Goal: Task Accomplishment & Management: Manage account settings

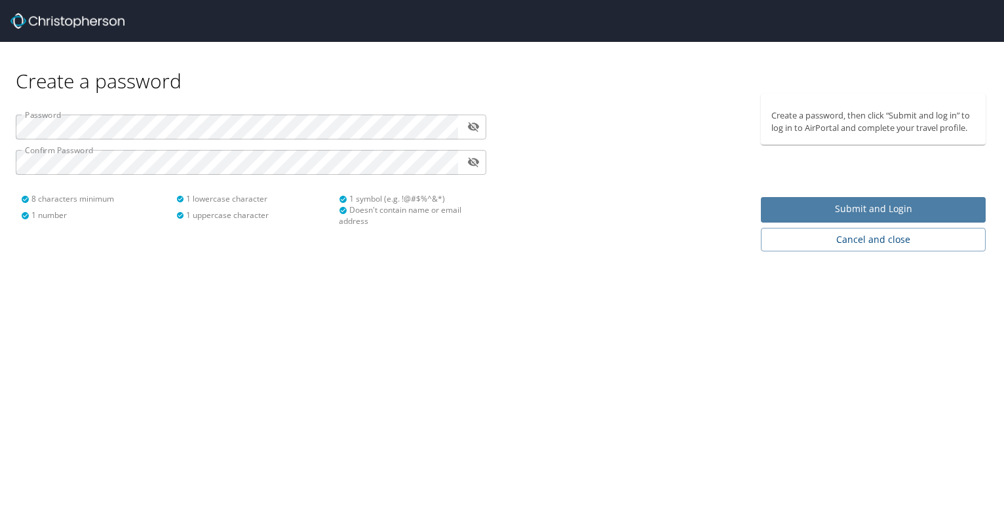
drag, startPoint x: 761, startPoint y: 200, endPoint x: 844, endPoint y: 201, distance: 82.5
click at [844, 201] on button "Submit and Login" at bounding box center [873, 210] width 225 height 26
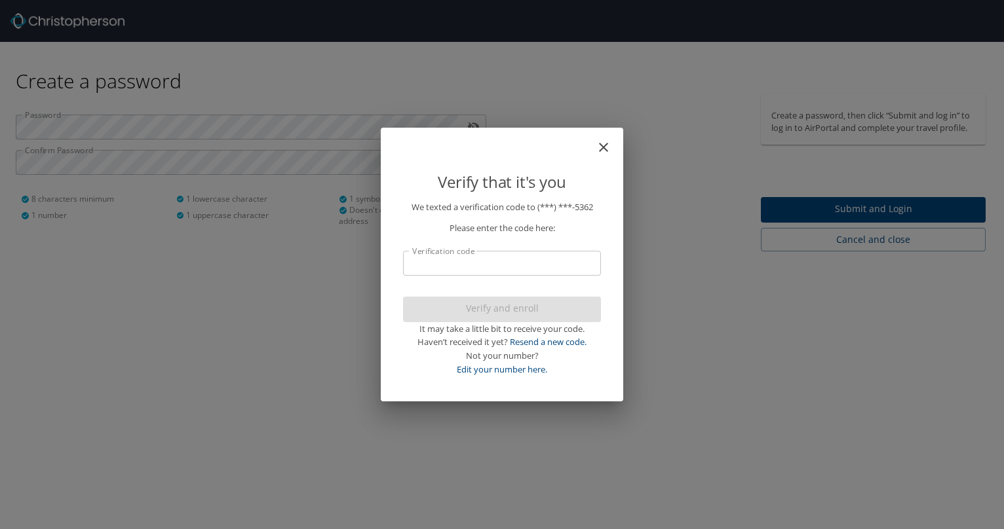
click at [470, 280] on p "We texted a verification code to (***) ***- 5362 Please enter the code here: Ve…" at bounding box center [502, 288] width 198 height 176
click at [445, 267] on input "Verification code" at bounding box center [502, 263] width 198 height 25
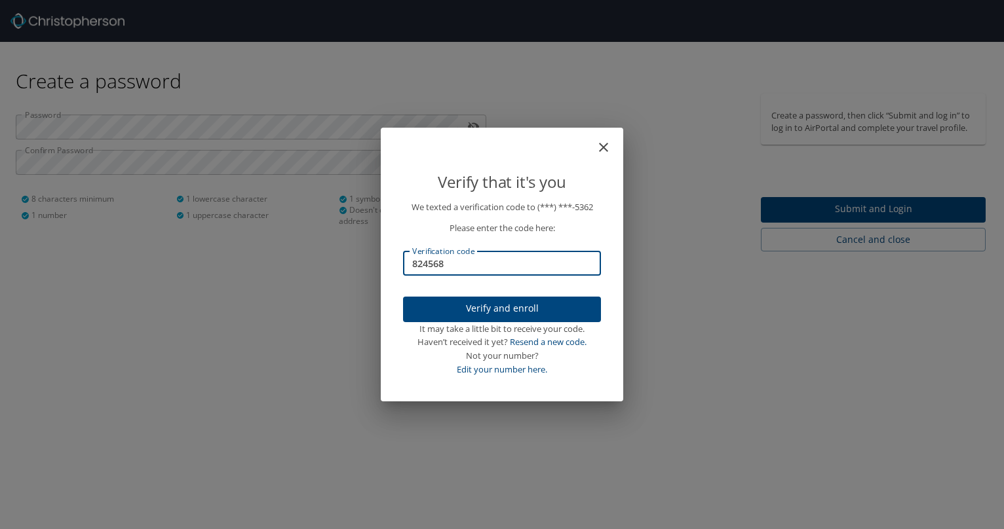
type input "824568"
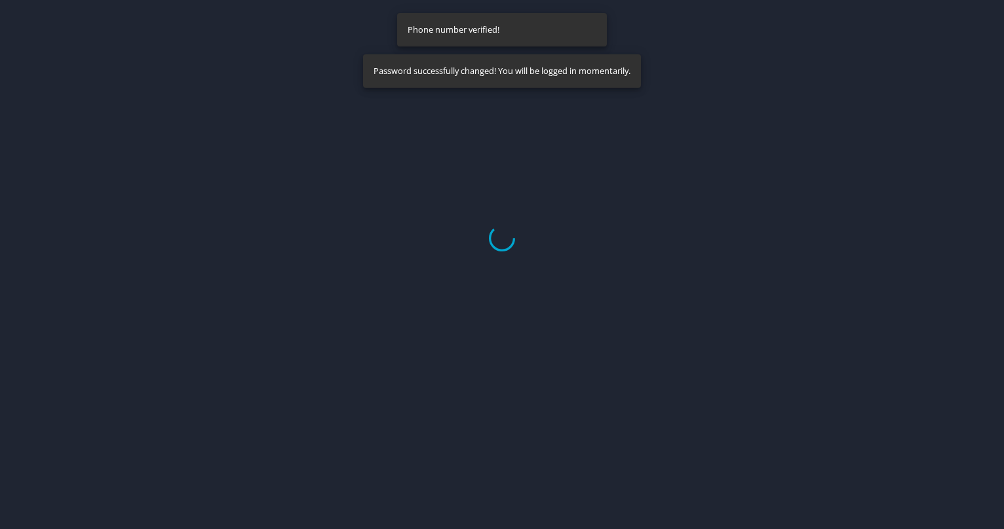
select select "US"
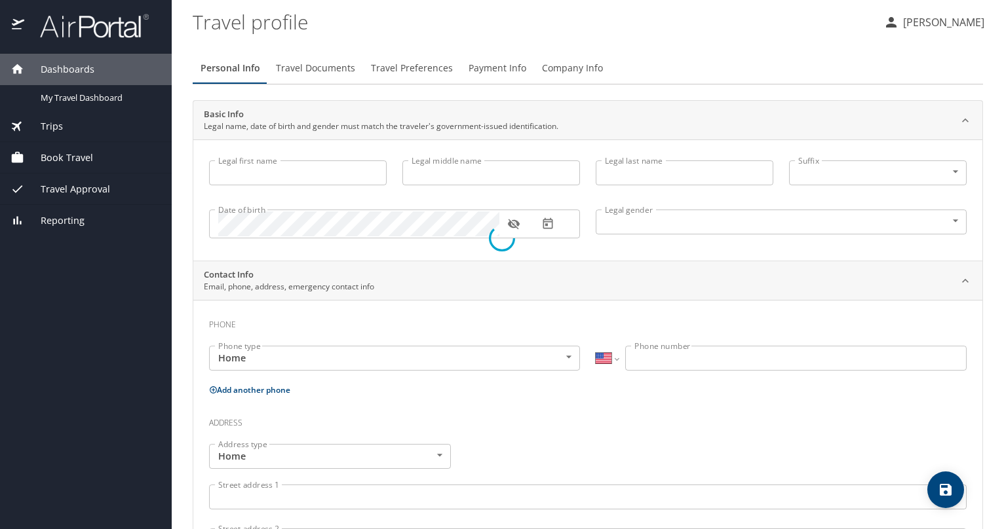
type input "[PERSON_NAME]"
type input "[DEMOGRAPHIC_DATA]"
select select "US"
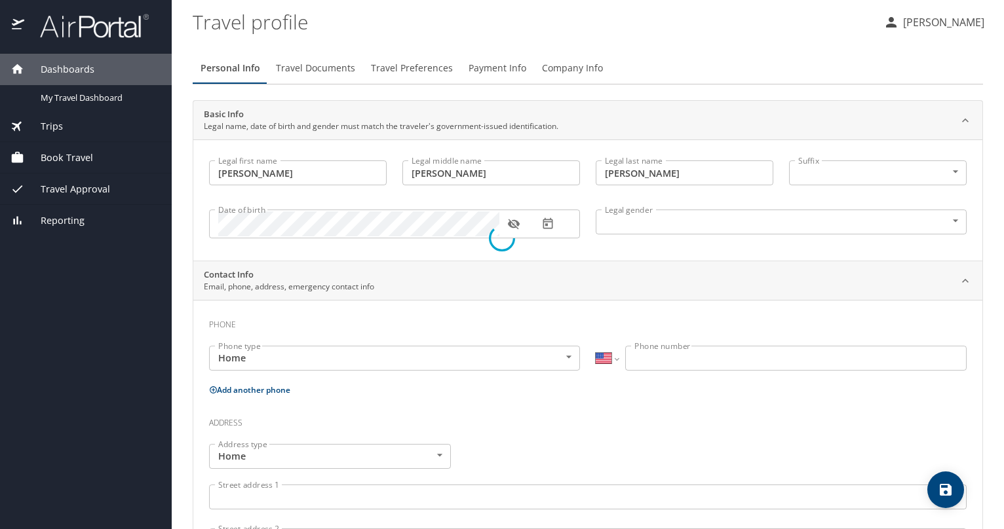
select select "US"
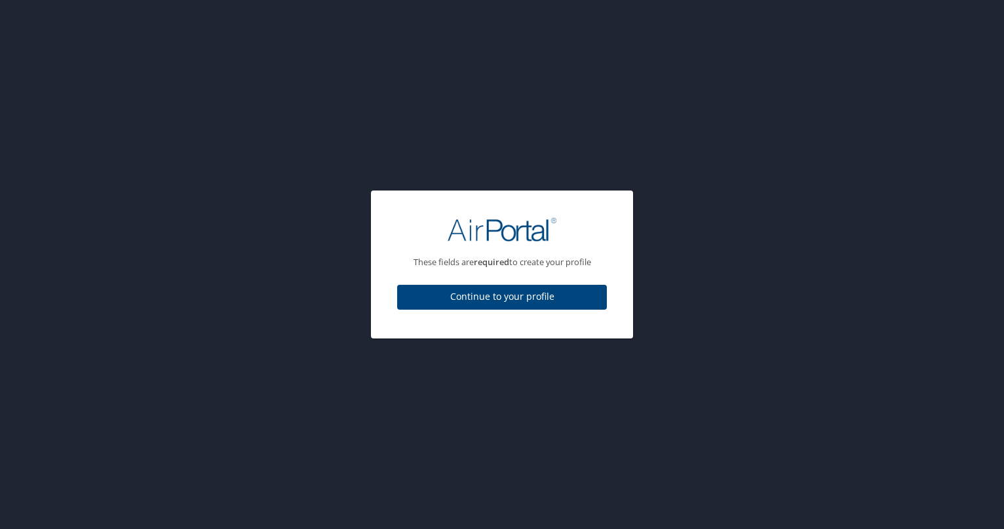
click at [436, 303] on span "Continue to your profile" at bounding box center [501, 297] width 189 height 16
select select "US"
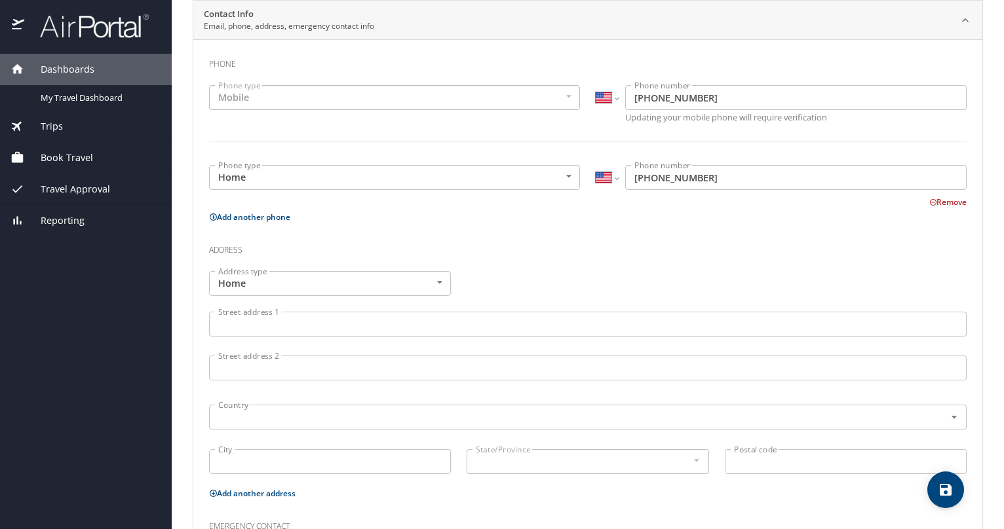
scroll to position [267, 0]
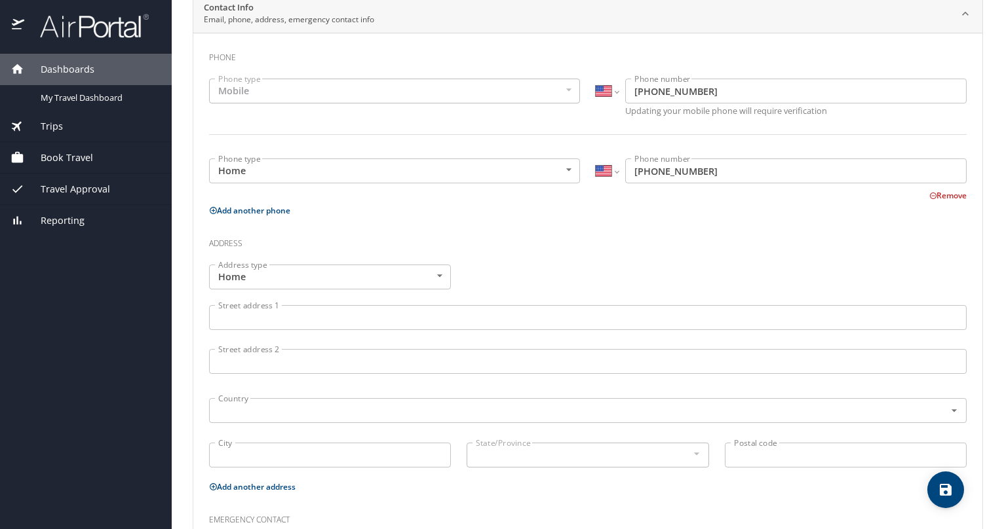
click at [372, 322] on input "Street address 1" at bounding box center [587, 317] width 757 height 25
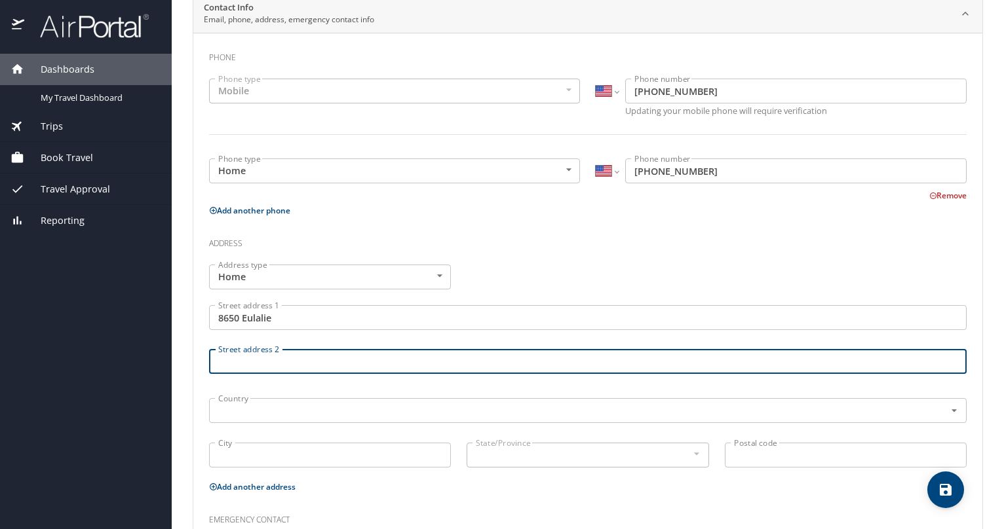
click at [366, 321] on input "8650 Eulalie" at bounding box center [587, 317] width 757 height 25
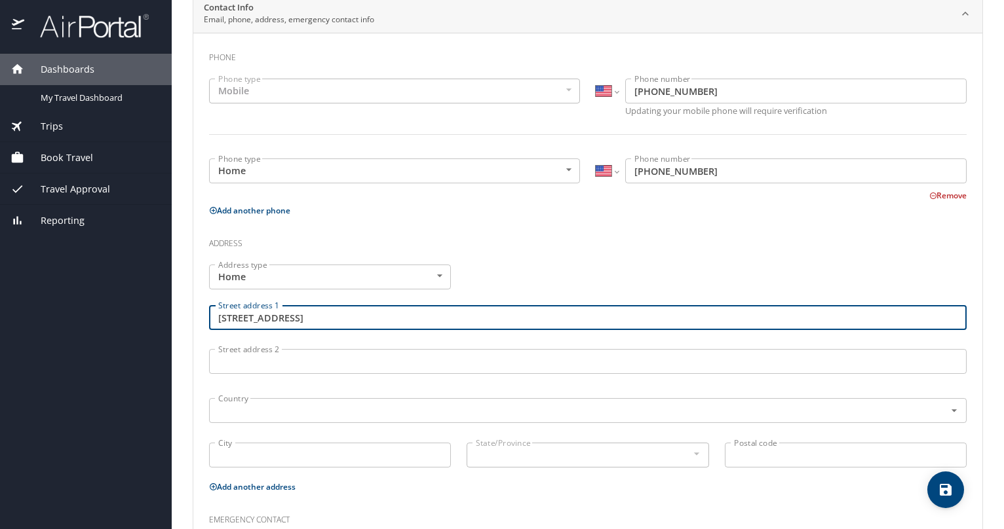
type input "[STREET_ADDRESS]"
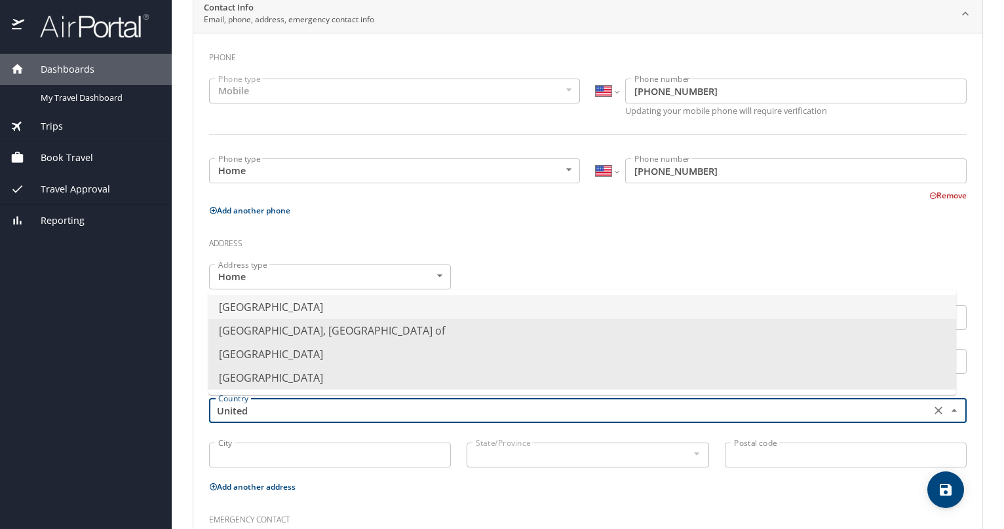
click at [366, 321] on li "[GEOGRAPHIC_DATA], [GEOGRAPHIC_DATA] of" at bounding box center [581, 331] width 747 height 24
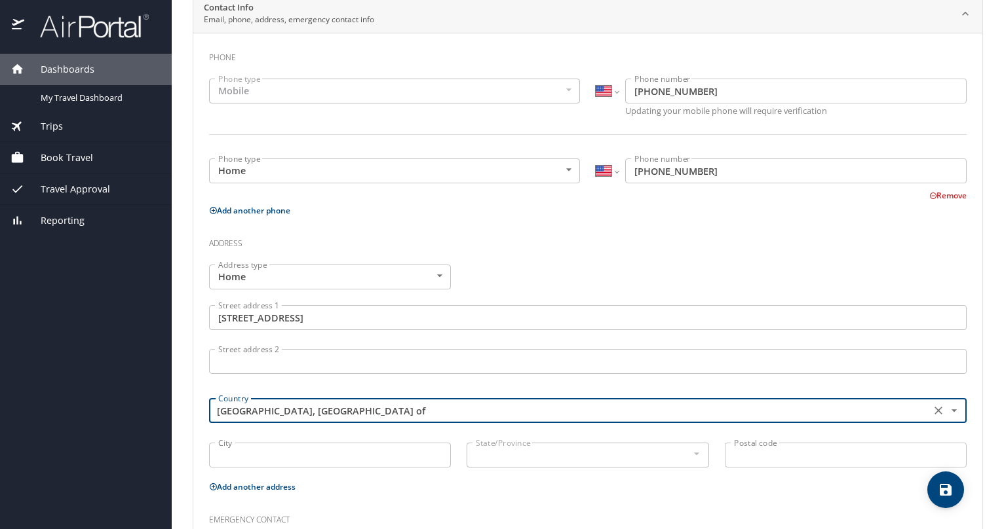
type input "[GEOGRAPHIC_DATA], [GEOGRAPHIC_DATA] of"
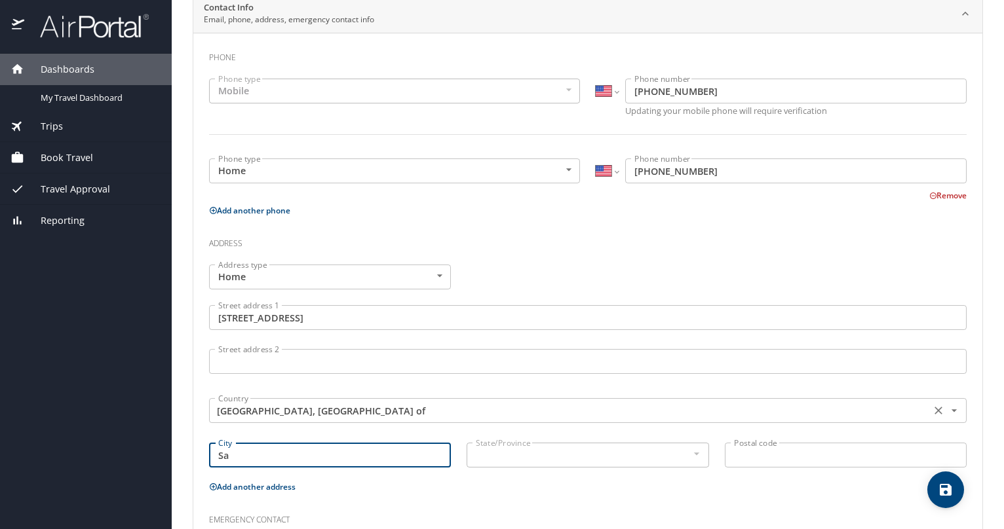
type input "Sa"
click at [320, 407] on input "[GEOGRAPHIC_DATA], [GEOGRAPHIC_DATA] of" at bounding box center [568, 410] width 711 height 17
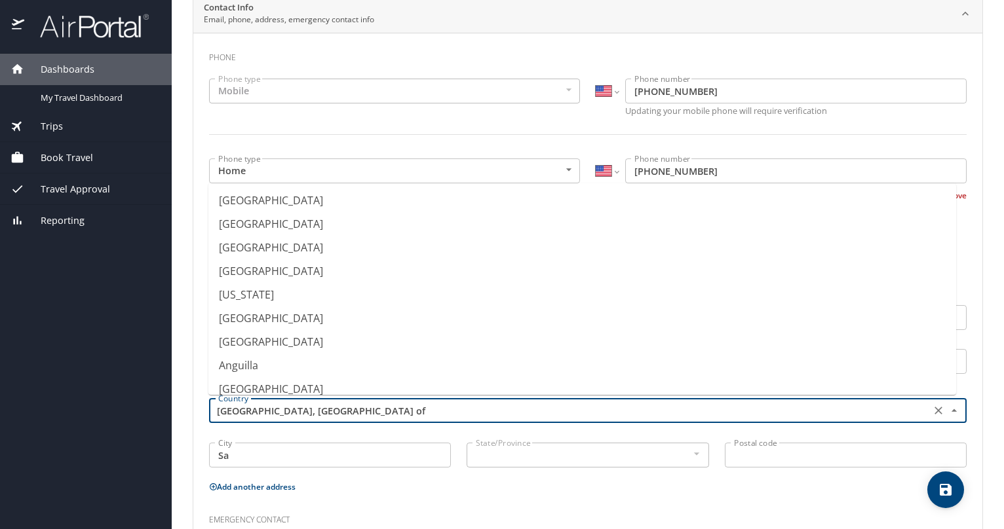
scroll to position [4465, 0]
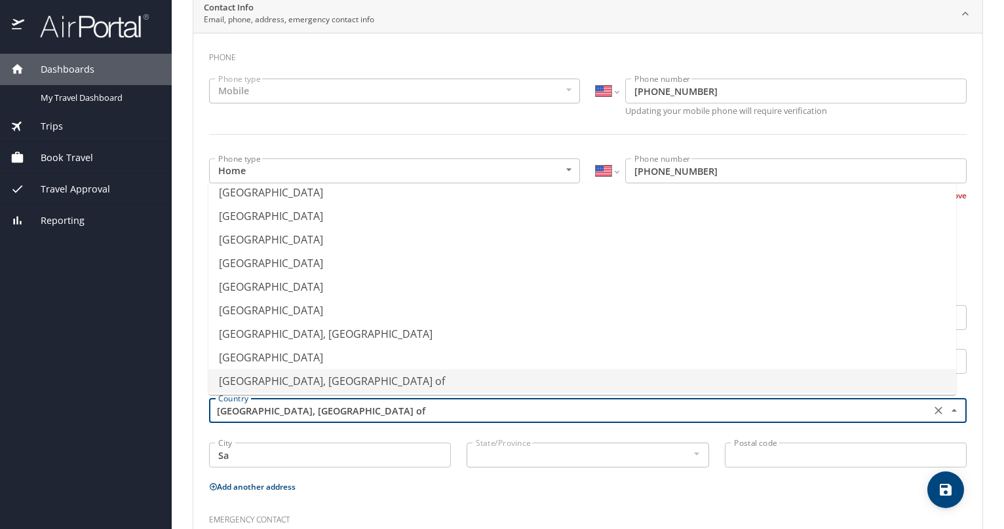
click at [320, 407] on input "[GEOGRAPHIC_DATA], [GEOGRAPHIC_DATA] of" at bounding box center [568, 410] width 711 height 17
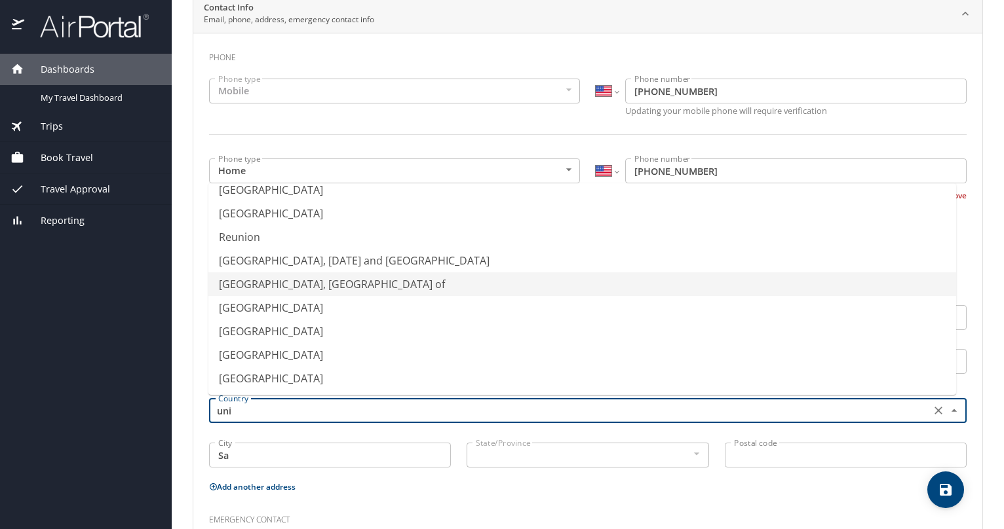
scroll to position [0, 0]
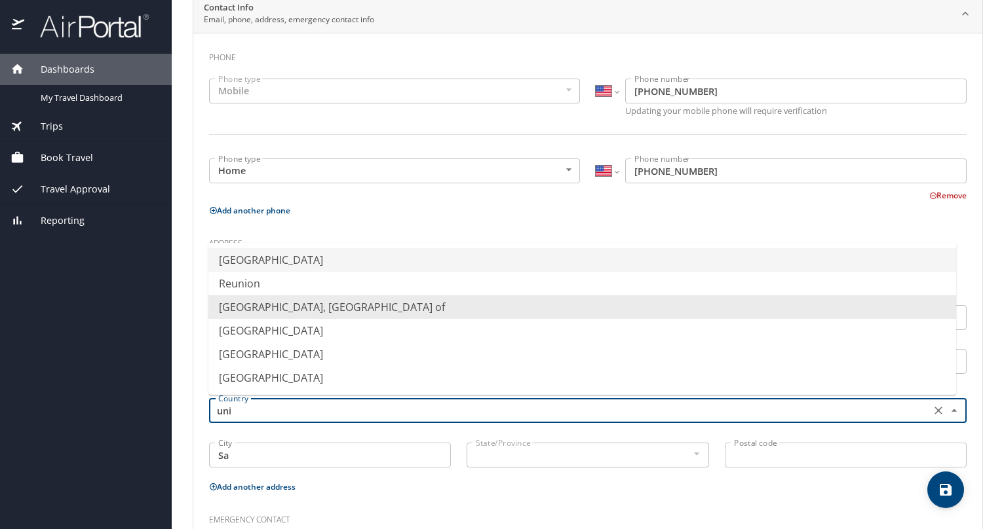
click at [262, 259] on li "[GEOGRAPHIC_DATA]" at bounding box center [581, 260] width 747 height 24
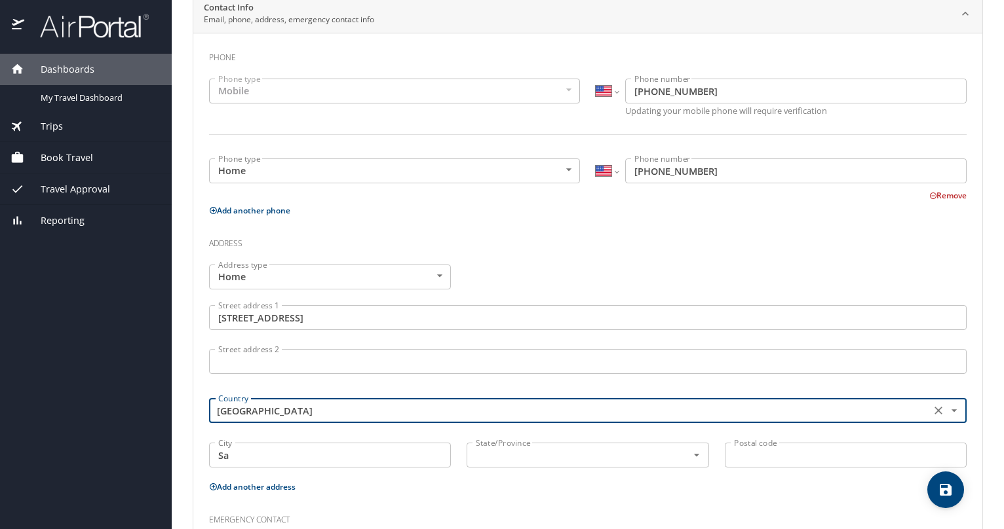
type input "[GEOGRAPHIC_DATA]"
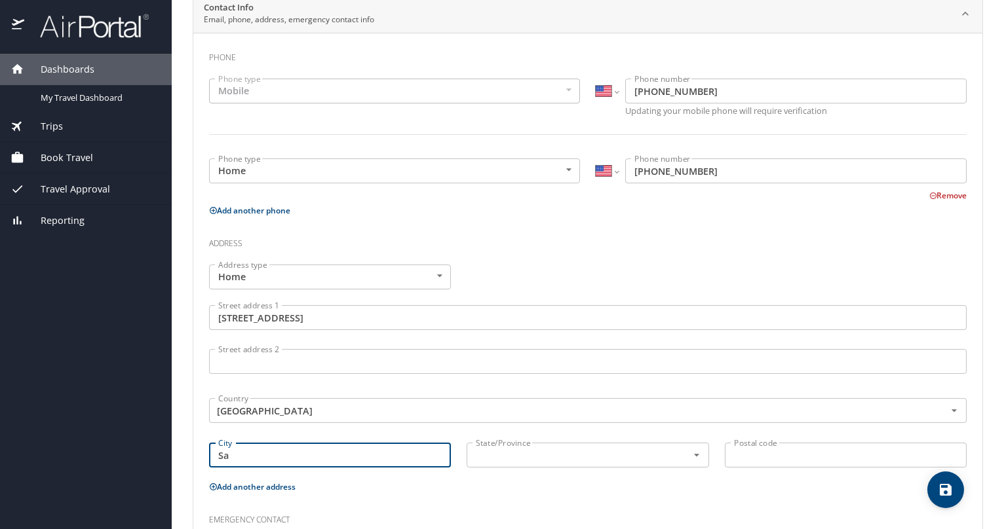
click at [238, 456] on input "Sa" at bounding box center [330, 455] width 242 height 25
type input "Saint Louis"
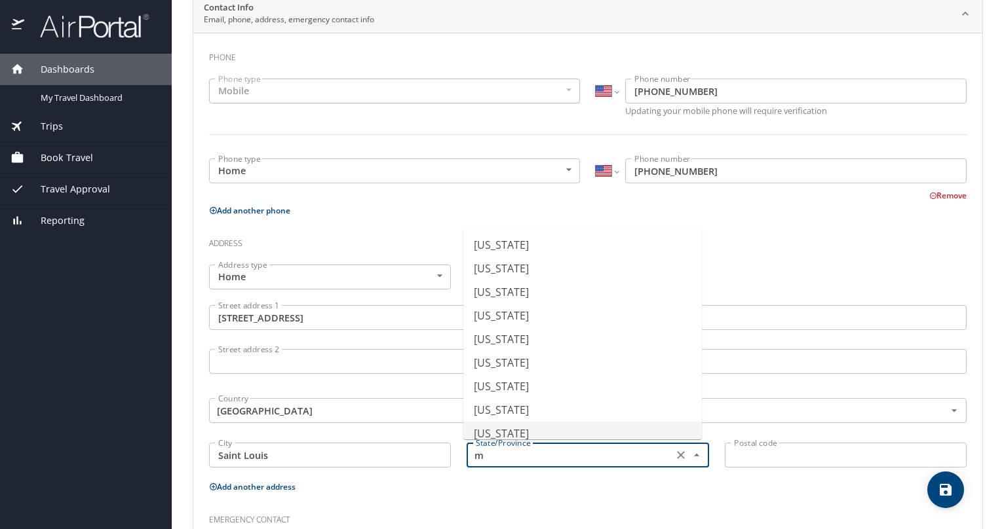
click at [529, 432] on li "[US_STATE]" at bounding box center [582, 434] width 238 height 24
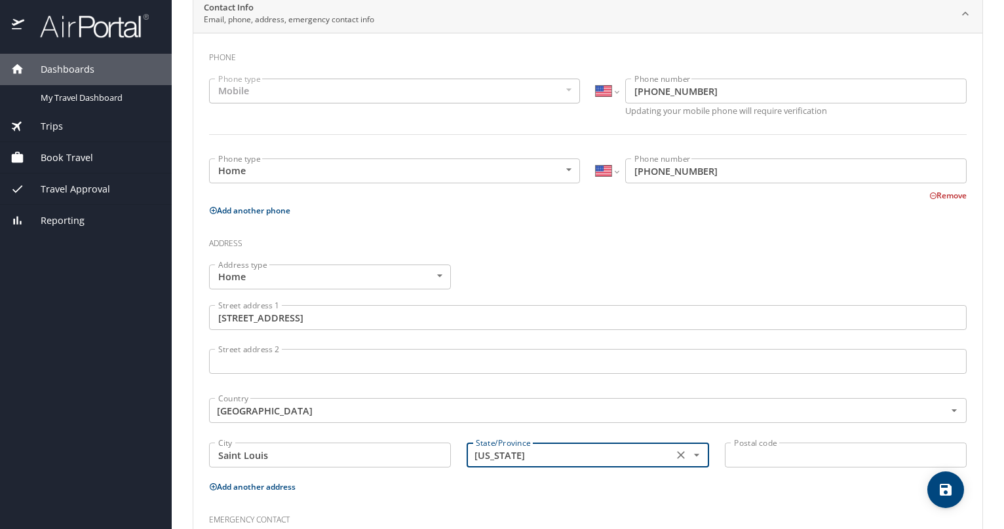
type input "[US_STATE]"
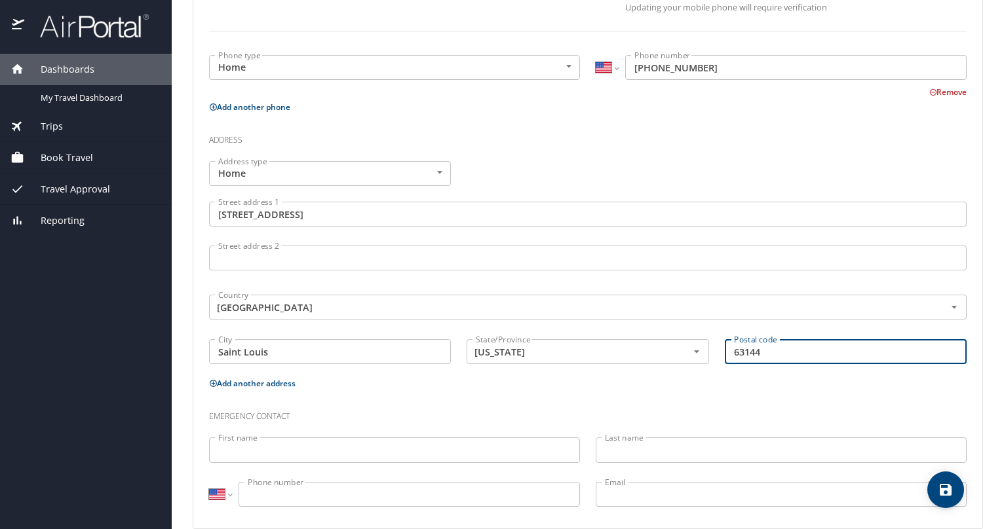
scroll to position [390, 0]
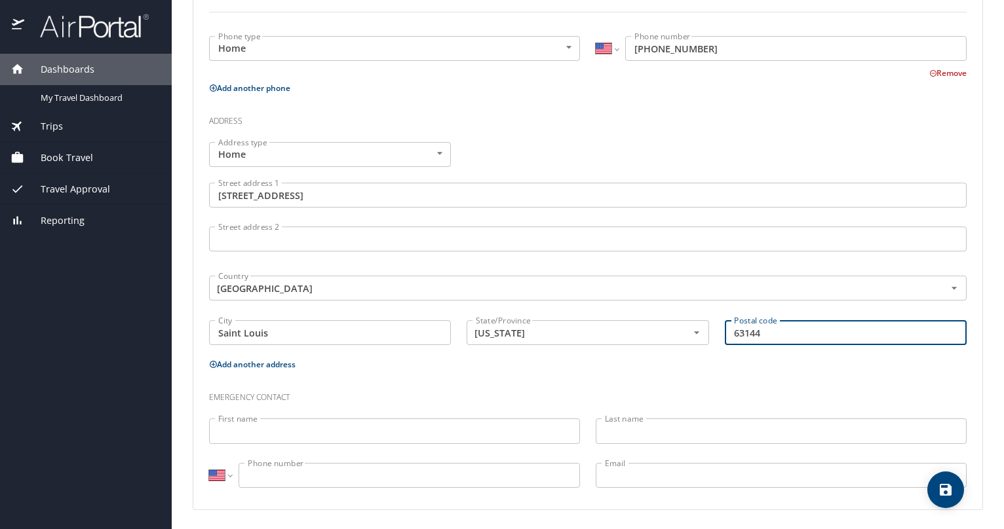
type input "63144"
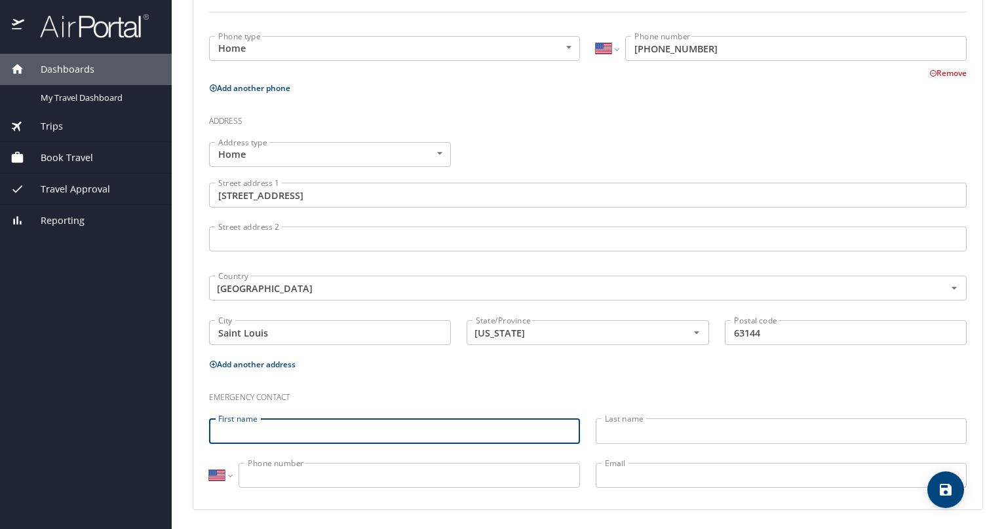
click at [487, 434] on input "First name" at bounding box center [394, 431] width 371 height 25
type input "[PERSON_NAME]"
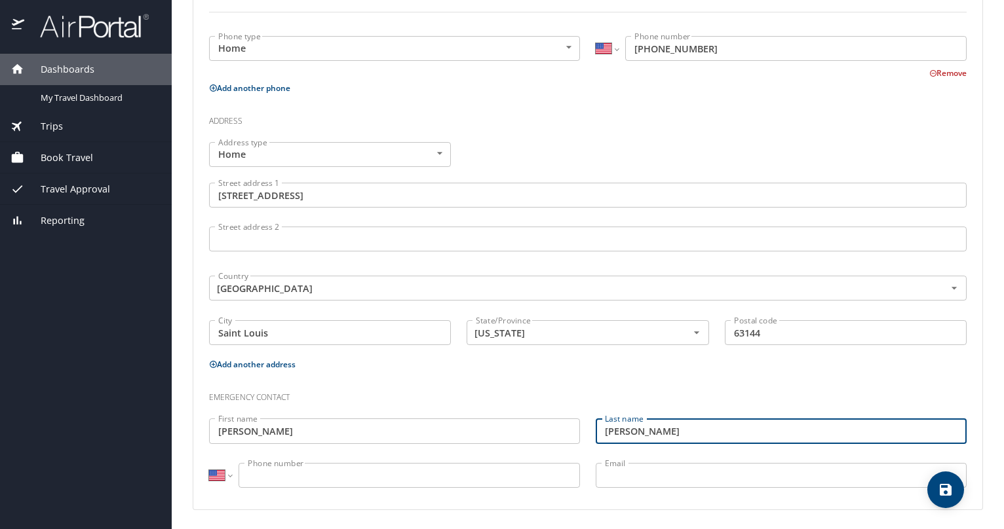
type input "[PERSON_NAME]"
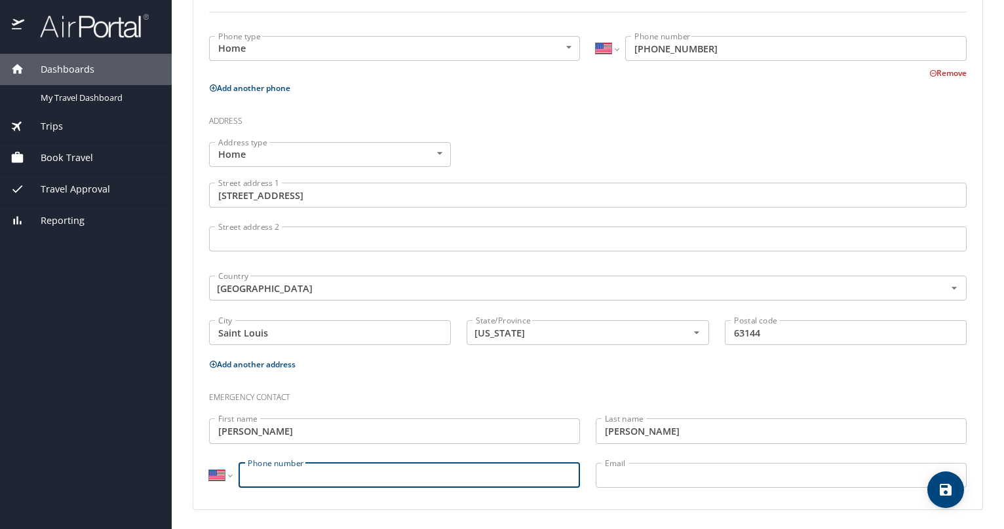
drag, startPoint x: 455, startPoint y: 474, endPoint x: 443, endPoint y: 470, distance: 12.7
click at [443, 470] on input "Phone number" at bounding box center [408, 475] width 341 height 25
type input "[PHONE_NUMBER]"
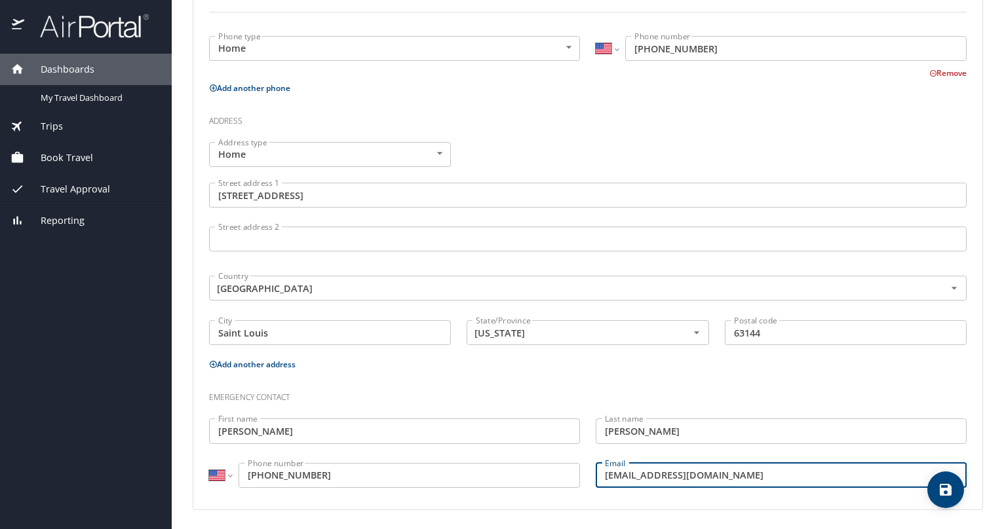
type input "[EMAIL_ADDRESS][DOMAIN_NAME]"
drag, startPoint x: 809, startPoint y: 151, endPoint x: 821, endPoint y: 151, distance: 11.8
click at [821, 151] on div "Address type Home Home Address type Street address [STREET_ADDRESS] Street addr…" at bounding box center [587, 245] width 773 height 222
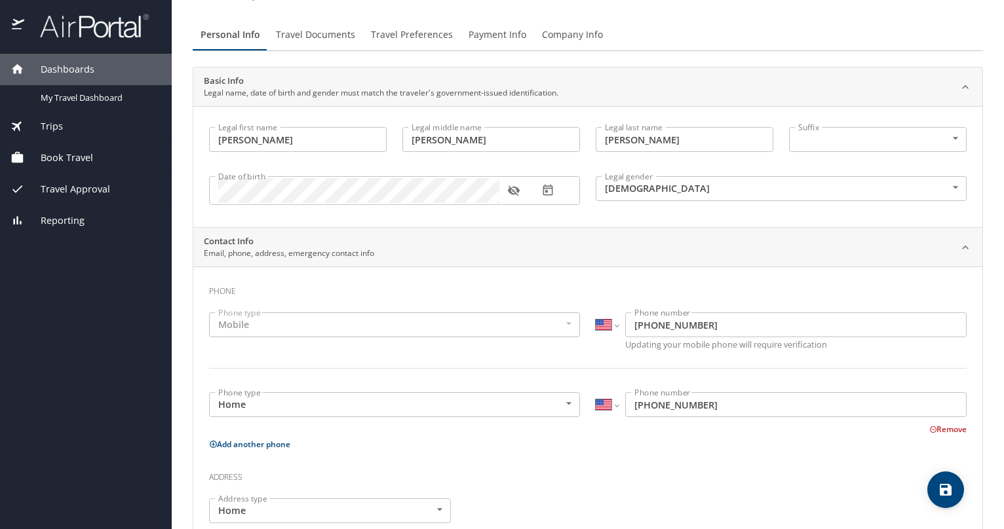
scroll to position [0, 0]
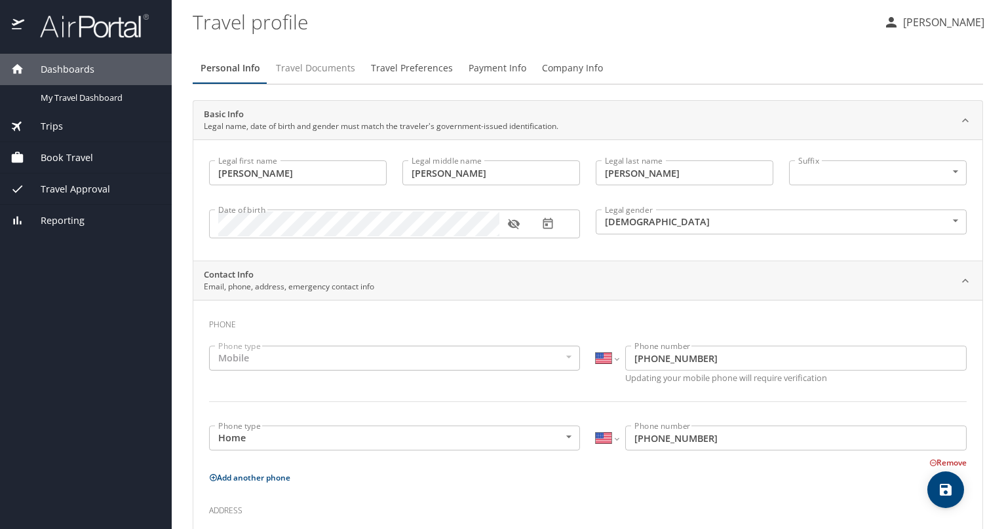
click at [288, 63] on span "Travel Documents" at bounding box center [315, 68] width 79 height 16
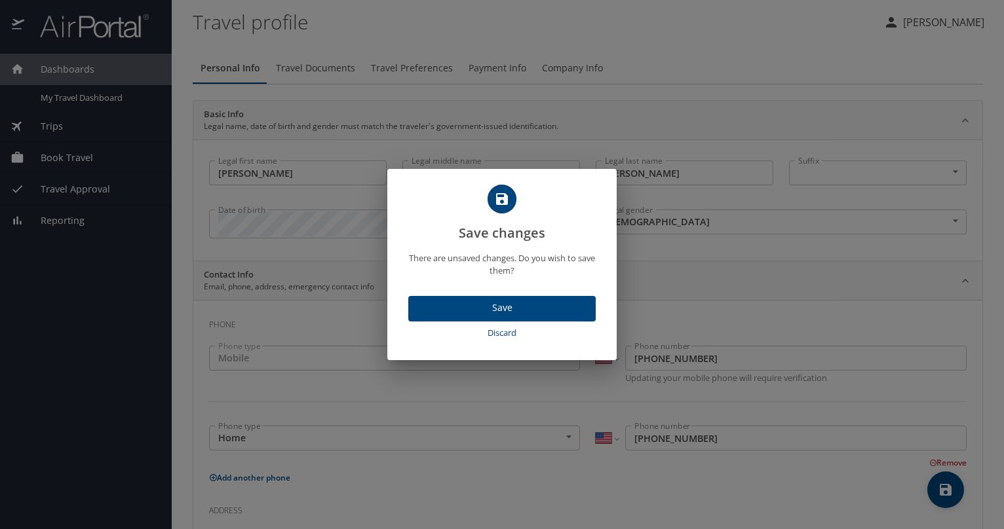
click at [466, 308] on span "Save" at bounding box center [502, 308] width 166 height 16
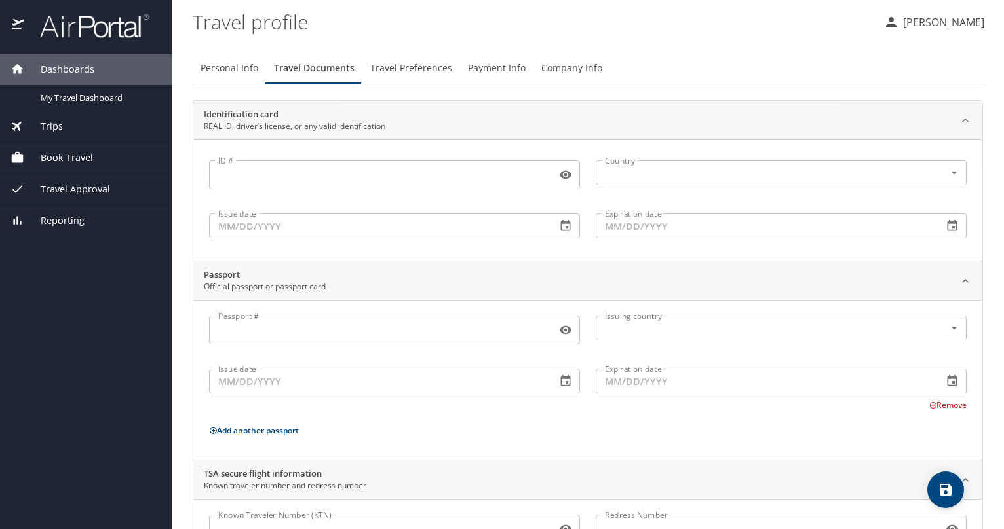
click at [430, 179] on input "ID #" at bounding box center [380, 174] width 342 height 25
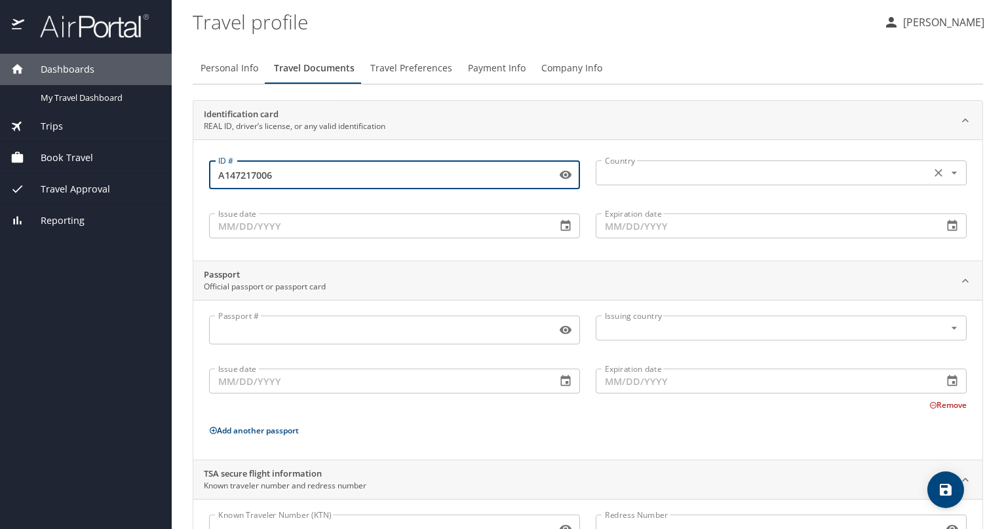
type input "A147217006"
drag, startPoint x: 620, startPoint y: 172, endPoint x: 645, endPoint y: 172, distance: 24.9
click at [645, 172] on input "text" at bounding box center [761, 172] width 324 height 17
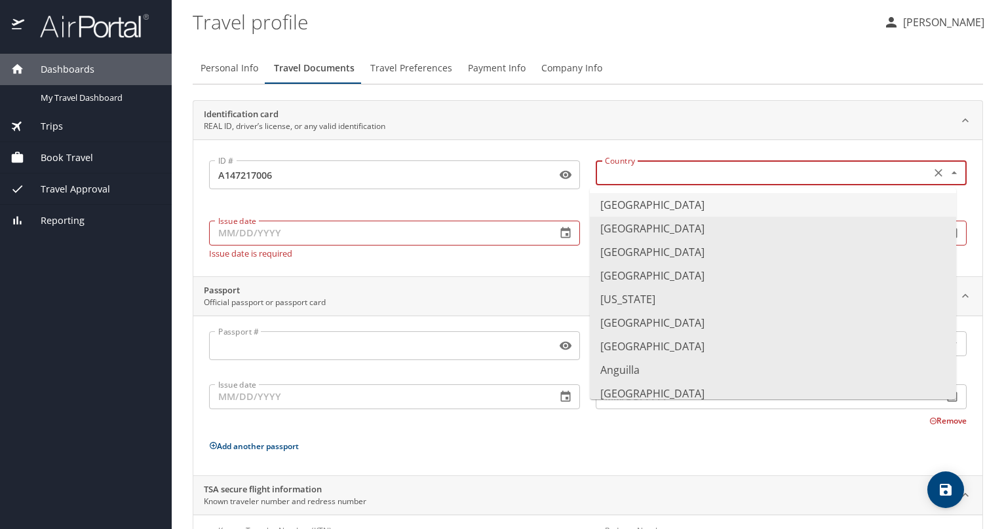
drag, startPoint x: 632, startPoint y: 201, endPoint x: 641, endPoint y: 202, distance: 9.8
click at [641, 202] on li "[GEOGRAPHIC_DATA]" at bounding box center [773, 205] width 366 height 24
type input "[GEOGRAPHIC_DATA]"
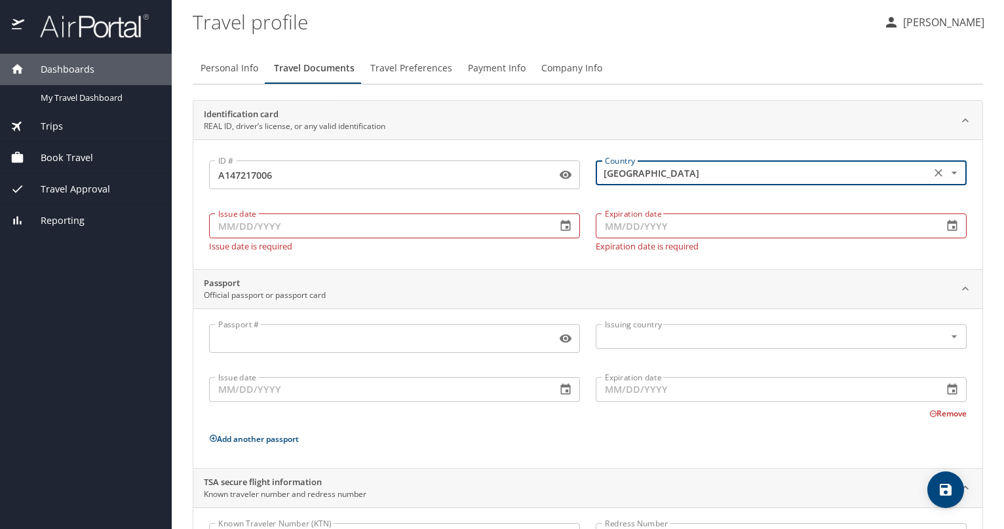
click at [330, 230] on input "Issue date" at bounding box center [377, 226] width 337 height 25
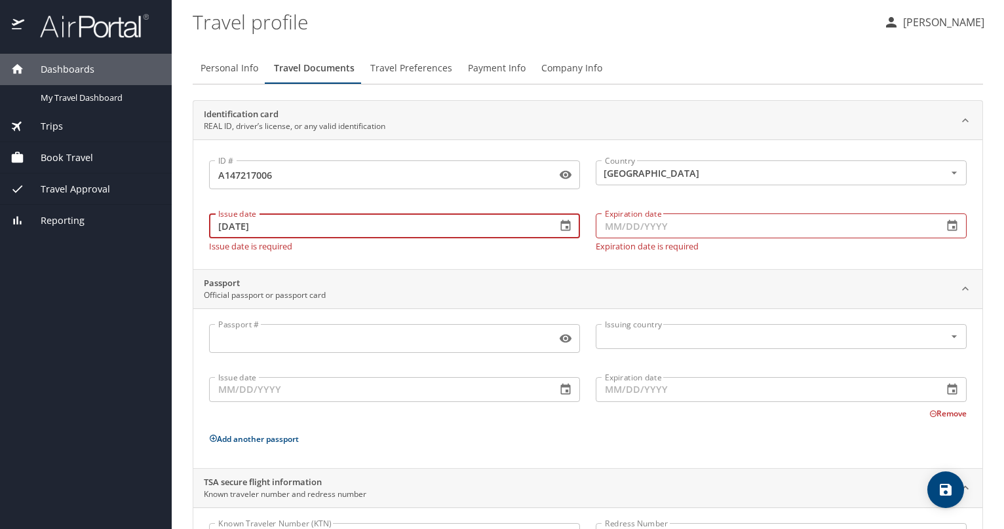
type input "[DATE]"
click at [601, 229] on input "Expiration date" at bounding box center [763, 226] width 337 height 25
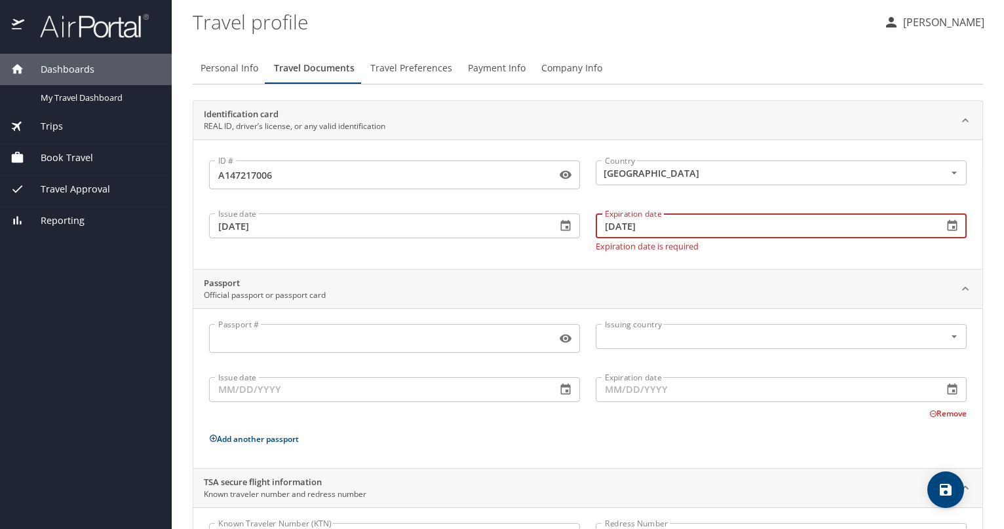
type input "[DATE]"
click at [442, 331] on input "Passport #" at bounding box center [380, 338] width 342 height 25
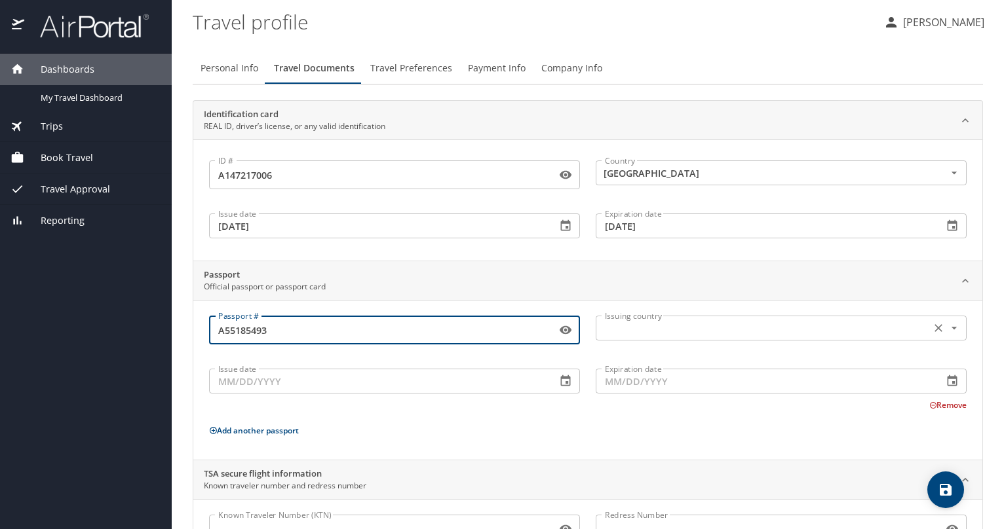
type input "A55185493"
click at [637, 328] on input "text" at bounding box center [761, 328] width 324 height 17
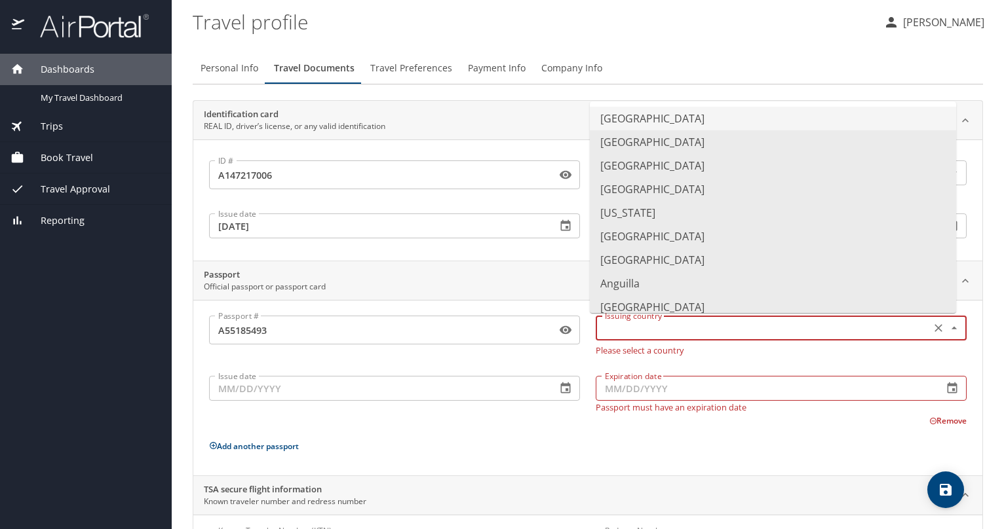
click at [610, 124] on li "[GEOGRAPHIC_DATA]" at bounding box center [773, 119] width 366 height 24
type input "[GEOGRAPHIC_DATA]"
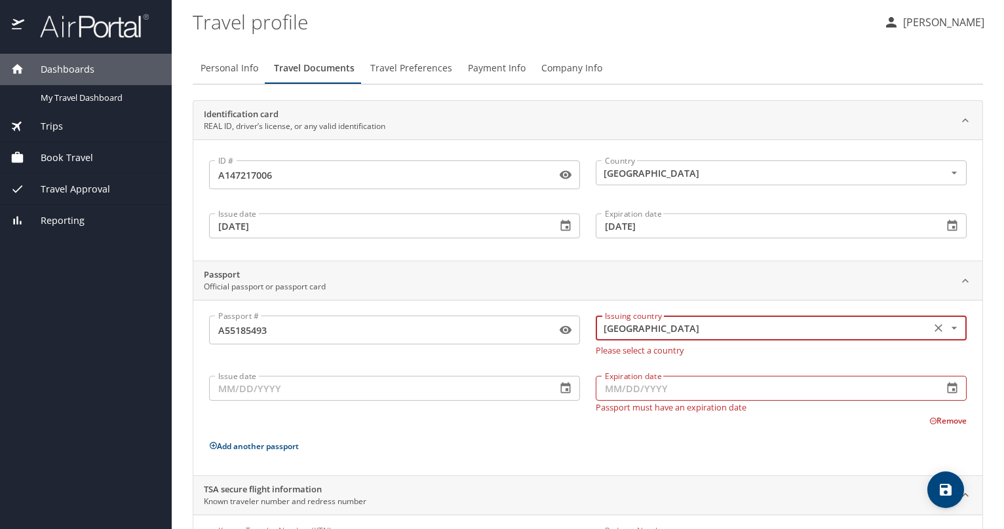
click at [373, 379] on input "Issue date" at bounding box center [377, 388] width 337 height 25
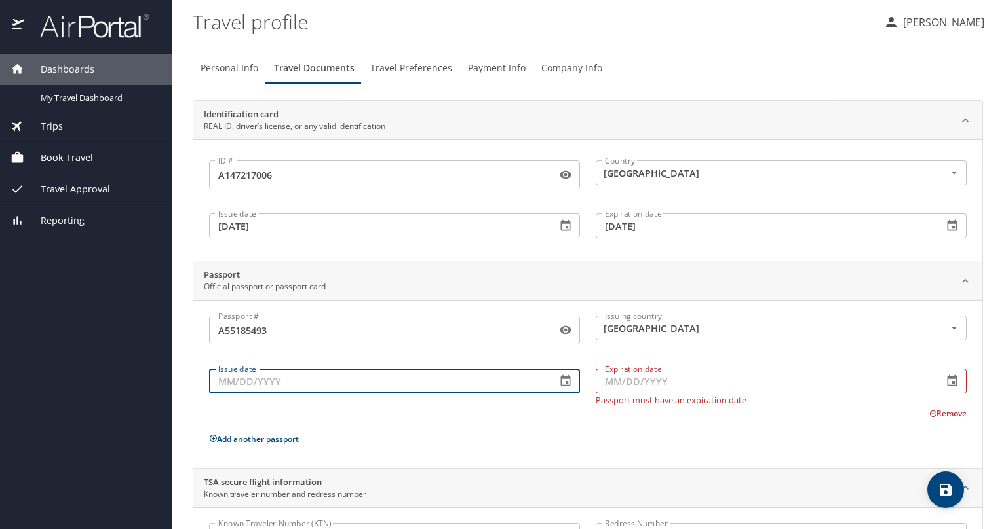
type input "0_/__/____"
type input "[DATE]"
click at [601, 379] on input "Expiration date" at bounding box center [763, 381] width 337 height 25
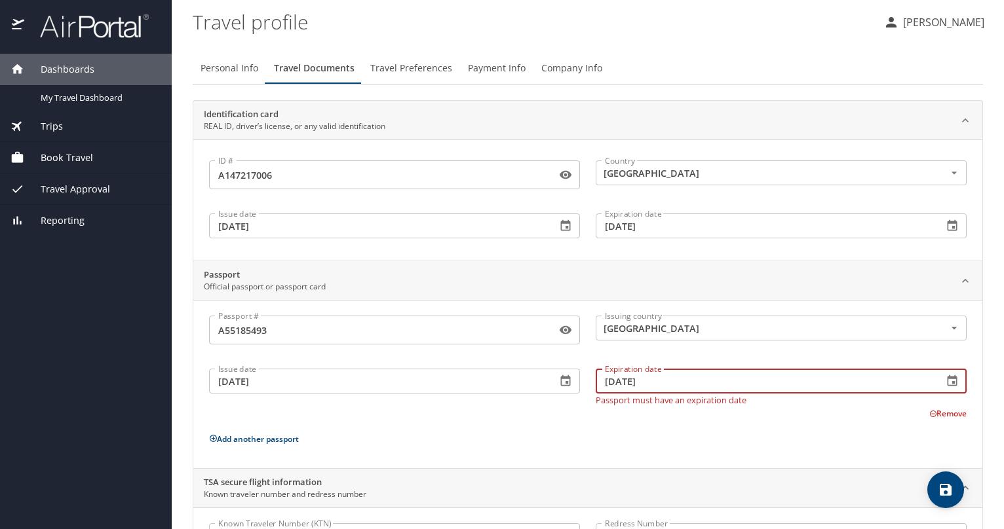
type input "[DATE]"
click at [611, 416] on div "Passport # [PASSPORT] Passport # Issuing country [GEOGRAPHIC_DATA] Issuing coun…" at bounding box center [587, 387] width 757 height 142
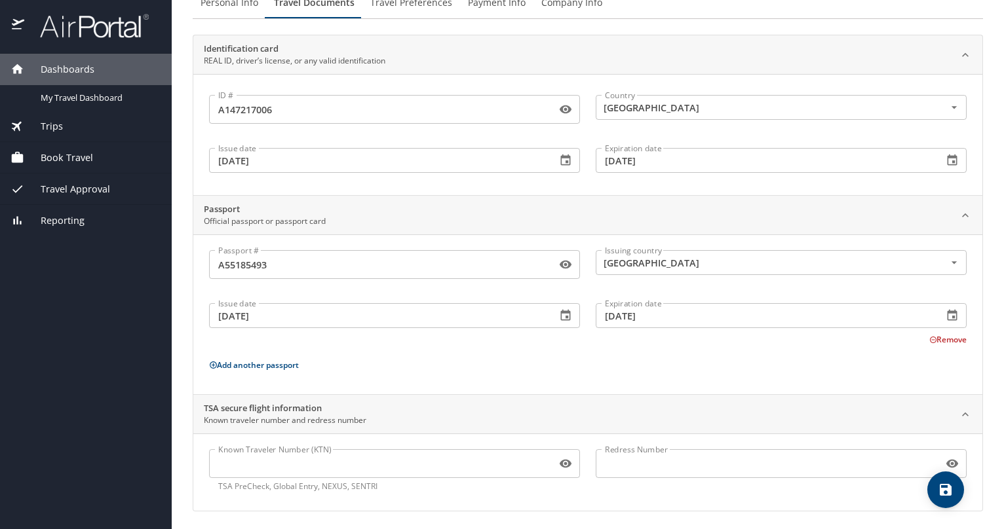
scroll to position [67, 0]
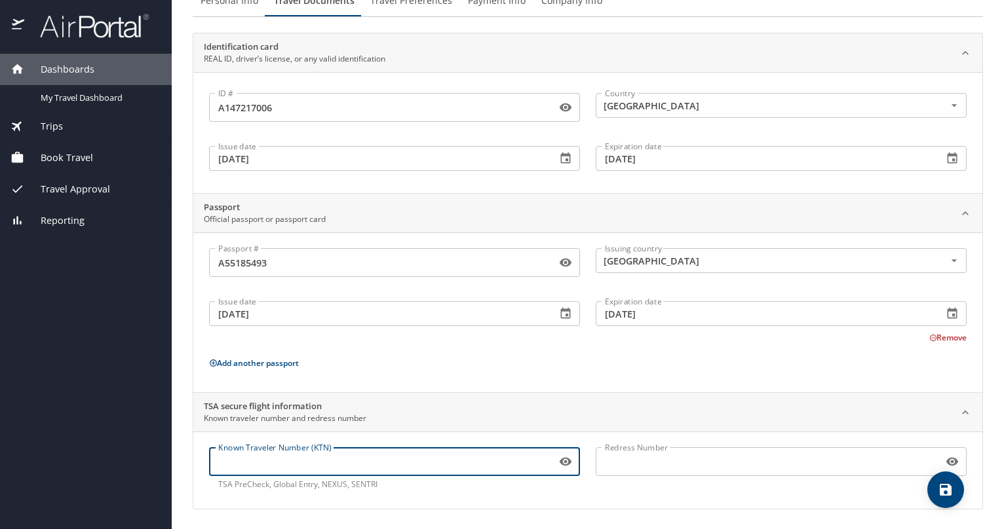
click at [336, 470] on input "Known Traveler Number (KTN)" at bounding box center [380, 461] width 342 height 25
type input "TT13HYFJR"
click at [415, 364] on p "Add another passport" at bounding box center [587, 363] width 757 height 16
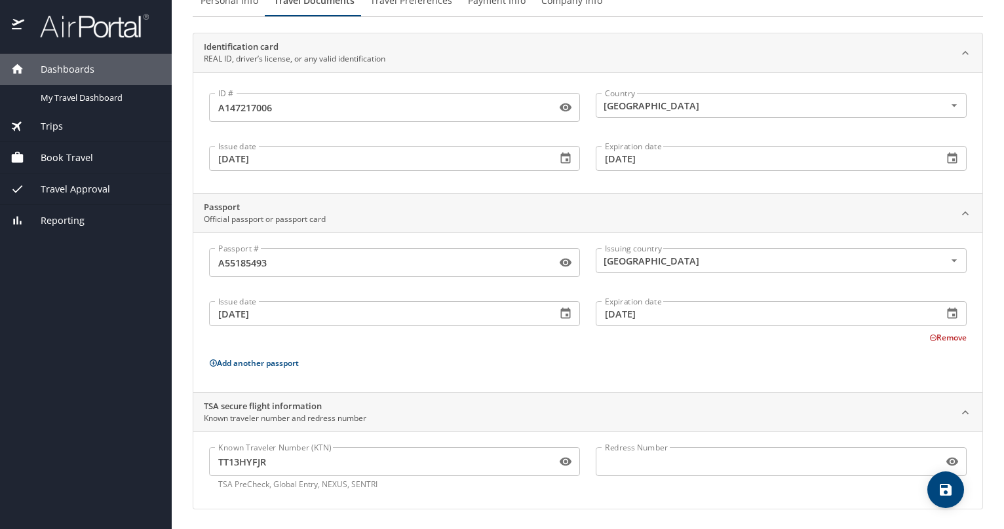
scroll to position [0, 0]
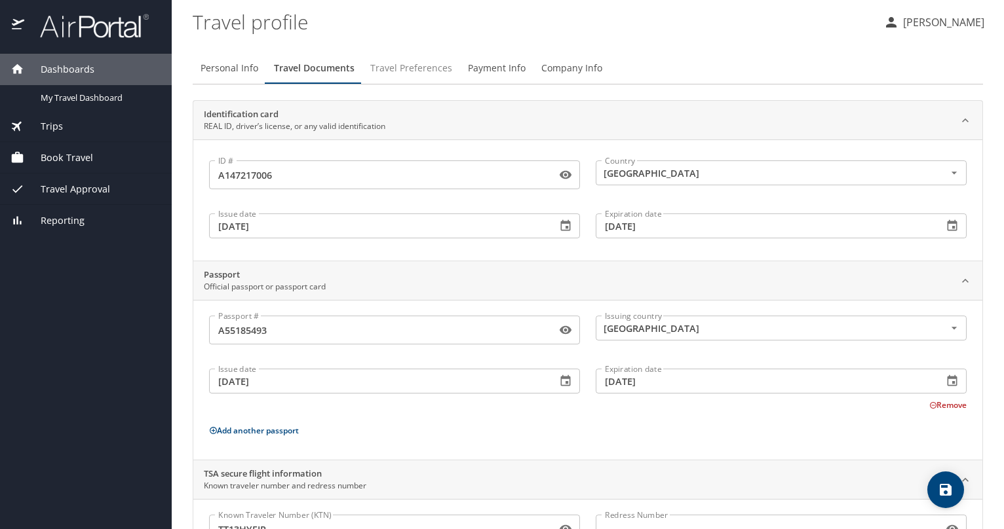
click at [403, 75] on span "Travel Preferences" at bounding box center [411, 68] width 82 height 16
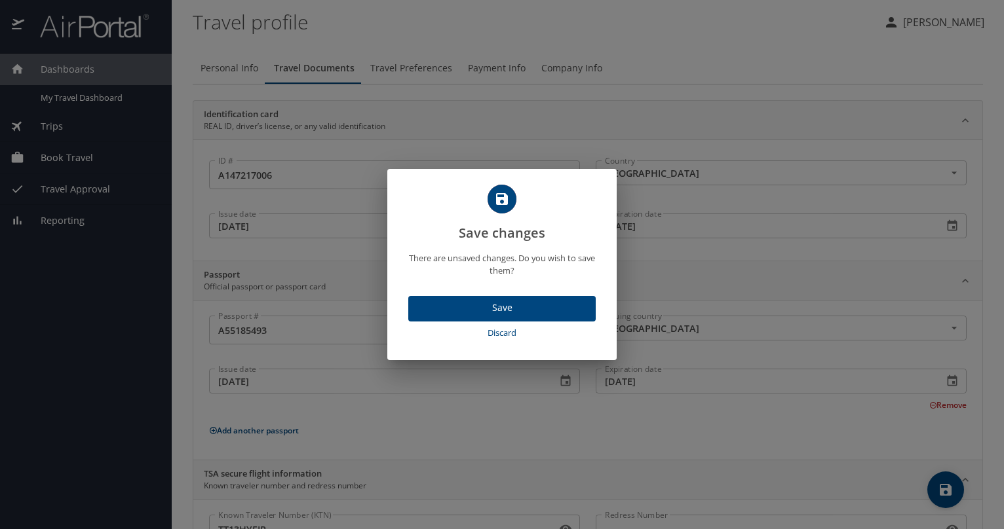
click at [491, 303] on span "Save" at bounding box center [502, 308] width 166 height 16
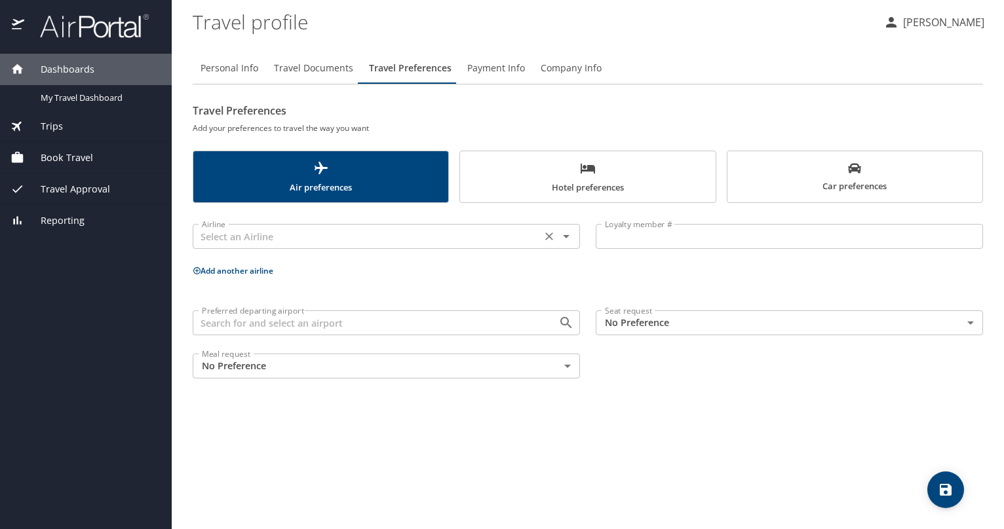
click at [440, 235] on input "text" at bounding box center [367, 236] width 341 height 17
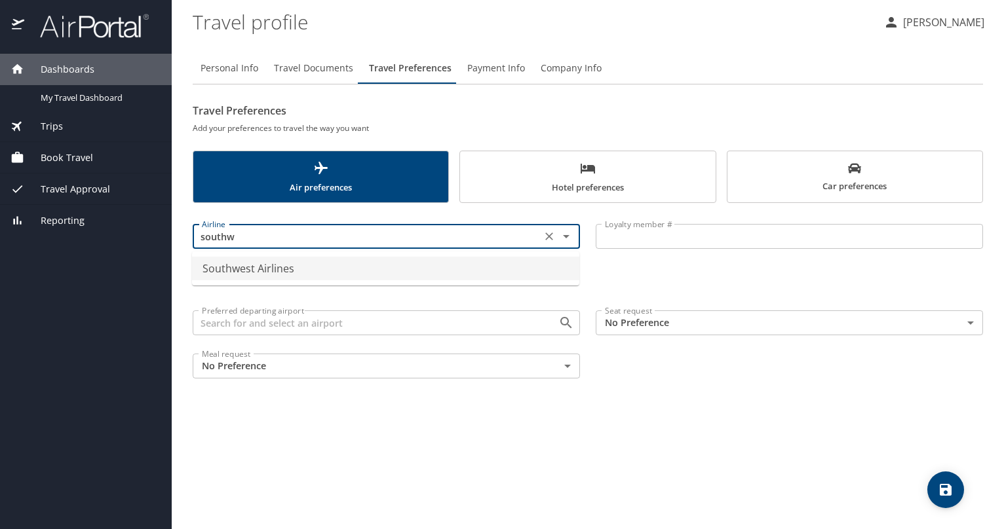
click at [398, 267] on li "Southwest Airlines" at bounding box center [385, 269] width 387 height 24
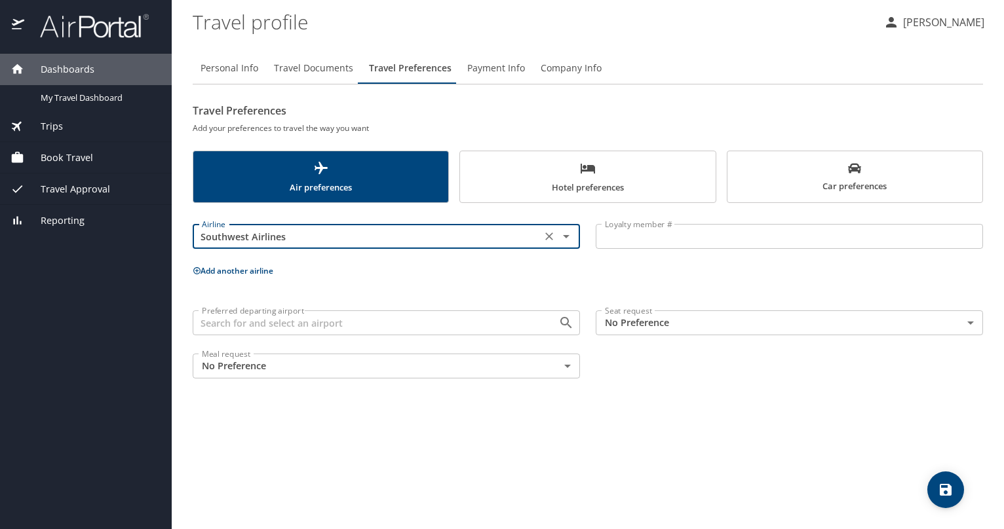
type input "Southwest Airlines"
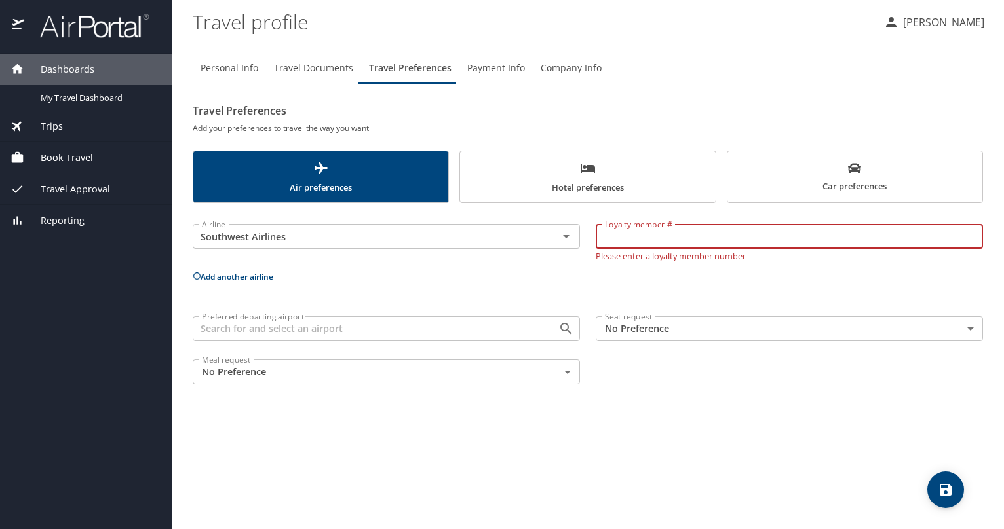
click at [709, 241] on input "Loyalty member #" at bounding box center [788, 236] width 387 height 25
type input "20691810613"
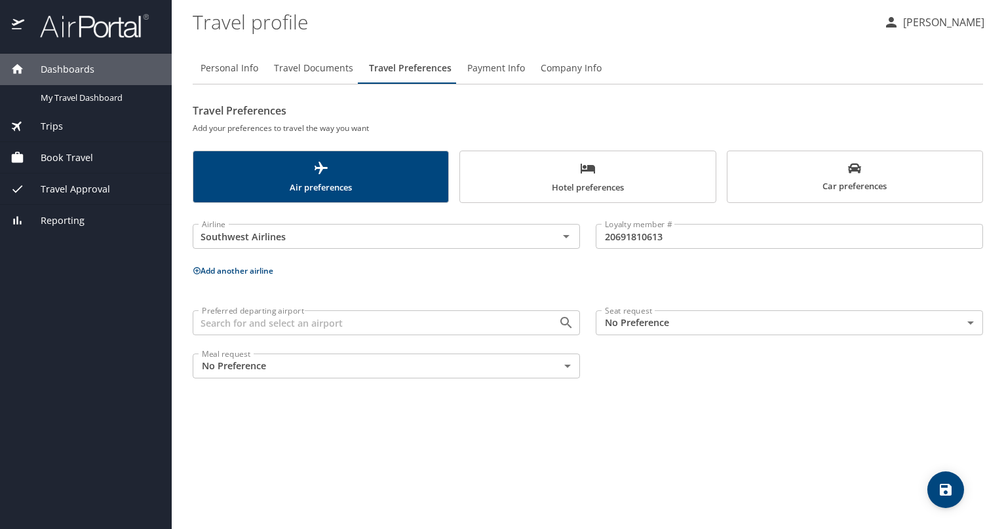
click at [616, 269] on p "Add another airline" at bounding box center [588, 271] width 790 height 16
click at [512, 176] on span "Hotel preferences" at bounding box center [587, 177] width 239 height 35
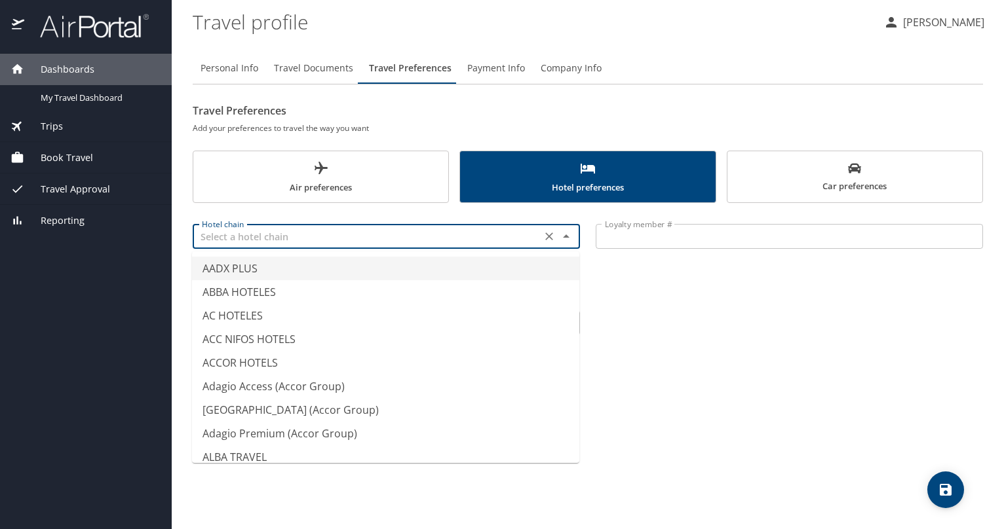
click at [438, 232] on input "text" at bounding box center [367, 236] width 341 height 17
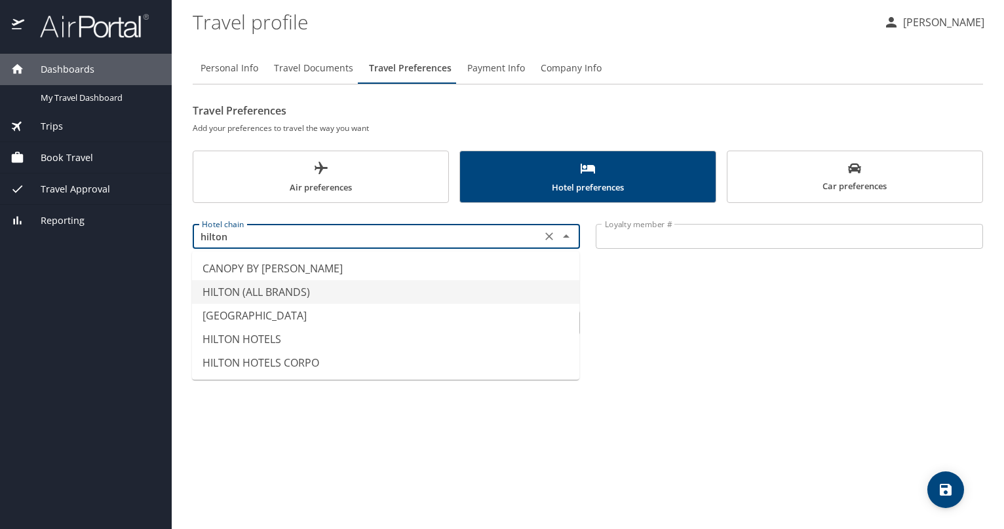
click at [358, 294] on li "HILTON (ALL BRANDS)" at bounding box center [385, 292] width 387 height 24
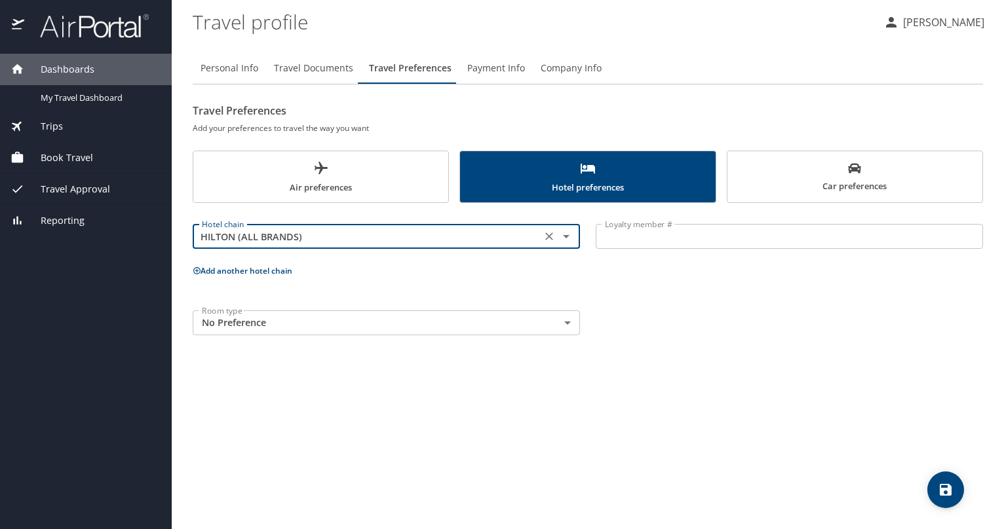
type input "HILTON (ALL BRANDS)"
click at [657, 236] on input "Loyalty member #" at bounding box center [788, 236] width 387 height 25
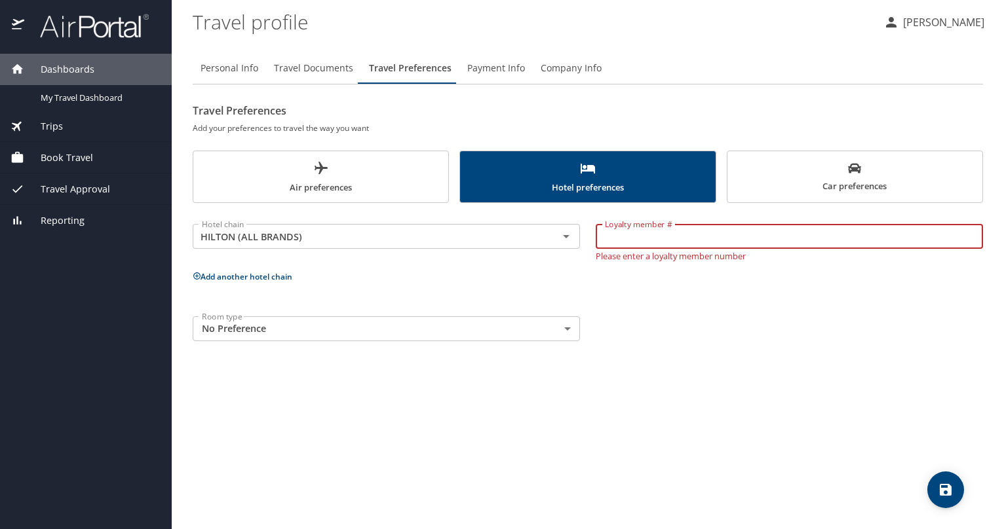
click at [360, 179] on span "Air preferences" at bounding box center [320, 177] width 239 height 35
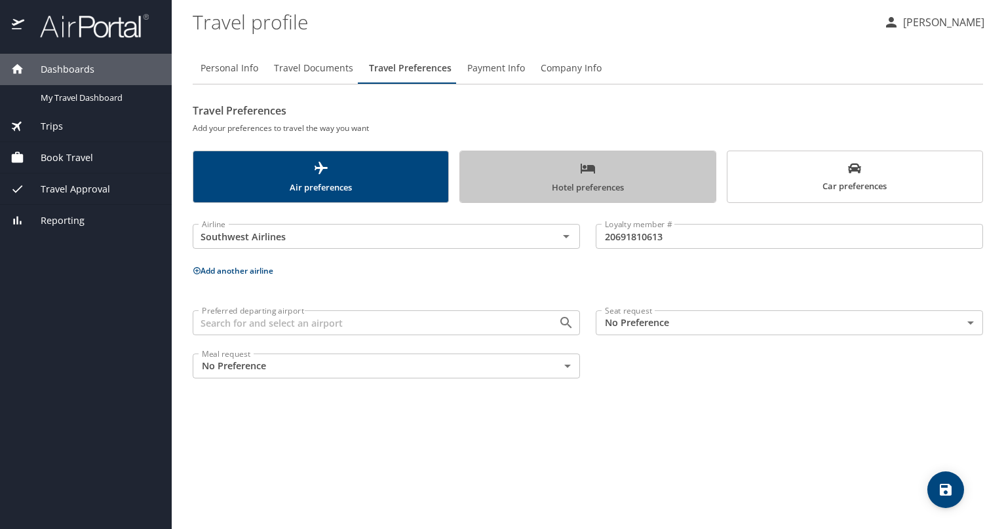
click at [576, 185] on span "Hotel preferences" at bounding box center [587, 177] width 239 height 35
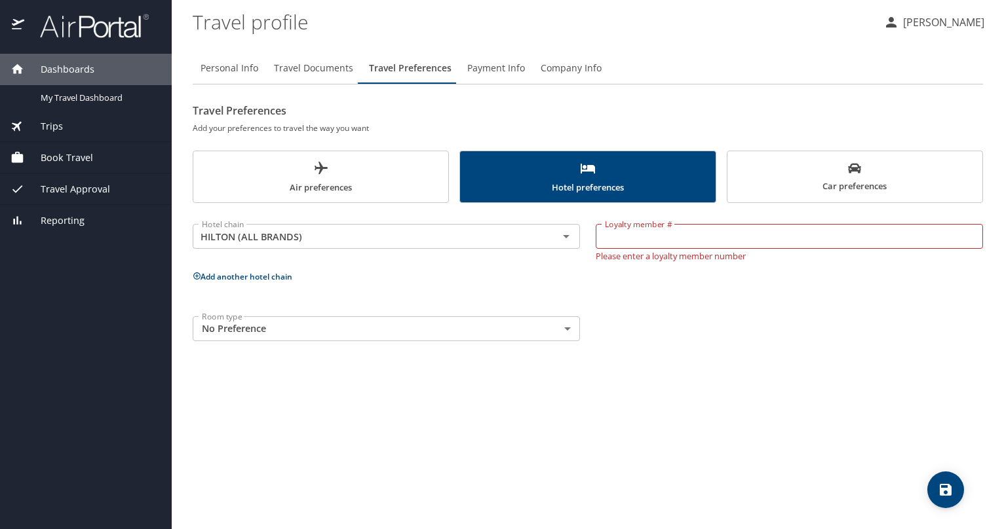
click at [667, 246] on input "Loyalty member #" at bounding box center [788, 236] width 387 height 25
type input "1509011811"
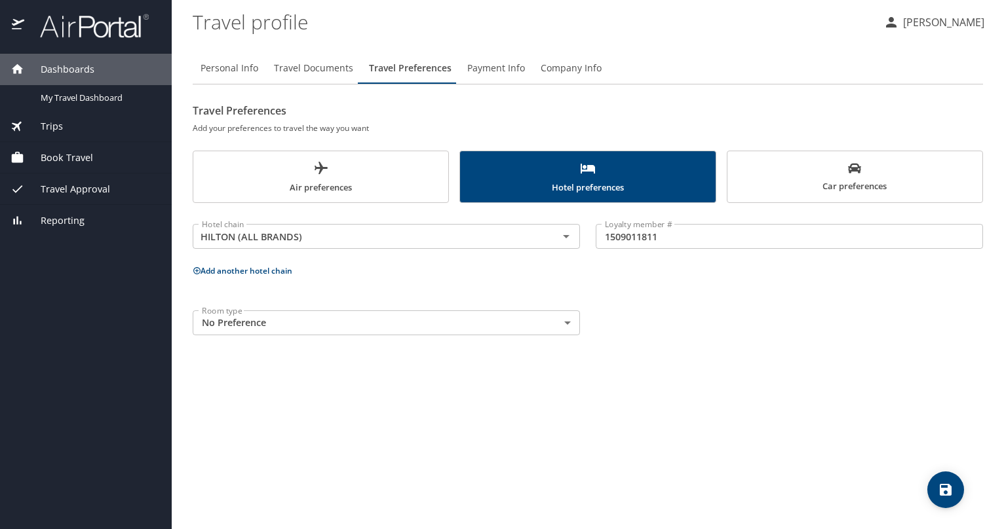
click at [727, 309] on div "Room type No Preference NotApplicable Room type" at bounding box center [588, 323] width 806 height 41
click at [938, 480] on button "save" at bounding box center [945, 490] width 37 height 37
click at [833, 170] on span "Car preferences" at bounding box center [854, 178] width 239 height 32
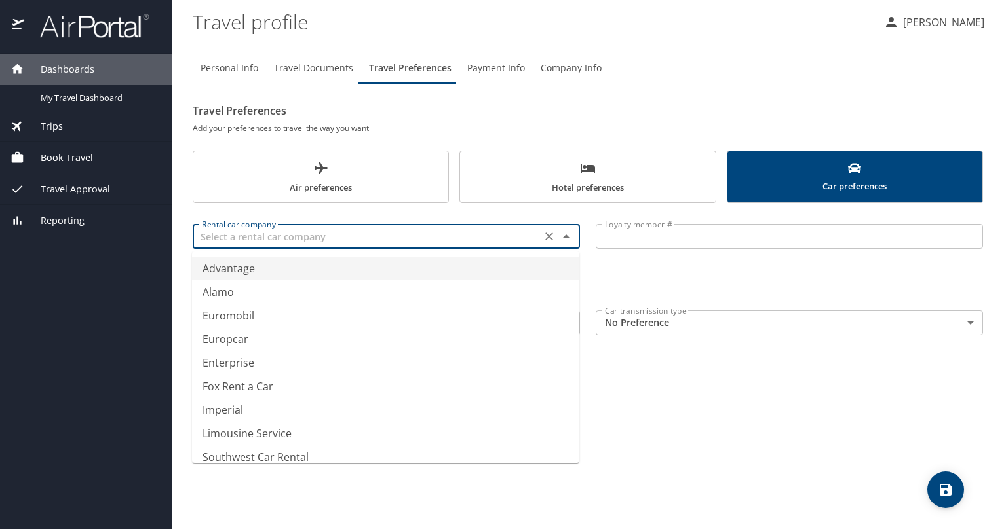
click at [464, 235] on input "text" at bounding box center [367, 236] width 341 height 17
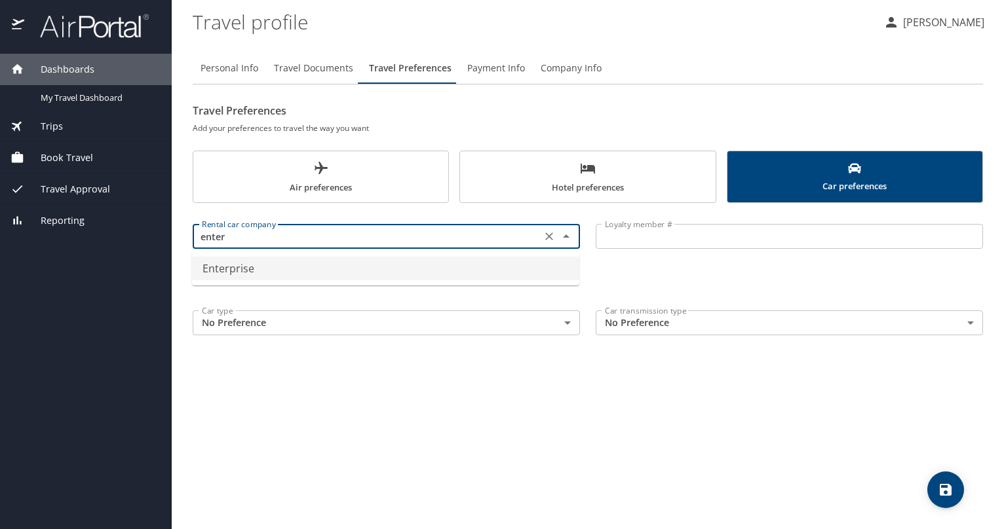
click at [407, 274] on li "Enterprise" at bounding box center [385, 269] width 387 height 24
type input "Enterprise"
click at [645, 246] on input "Loyalty member #" at bounding box center [788, 236] width 387 height 25
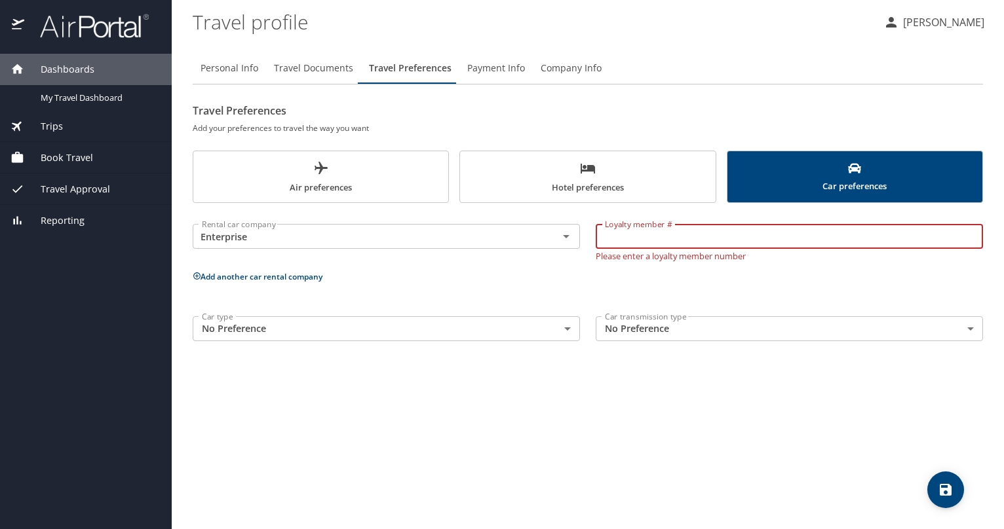
click at [495, 57] on button "Payment Info" at bounding box center [495, 67] width 73 height 31
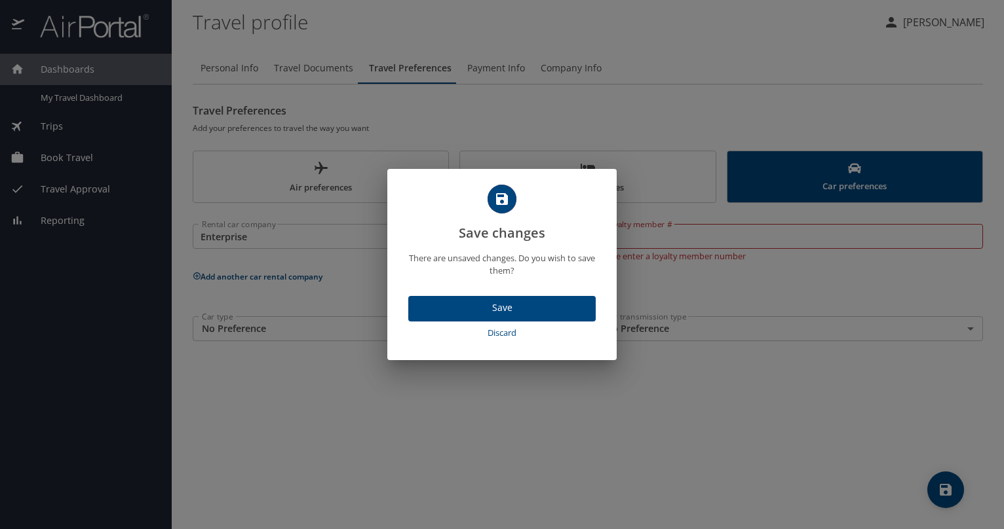
click at [521, 341] on button "Discard" at bounding box center [501, 333] width 187 height 23
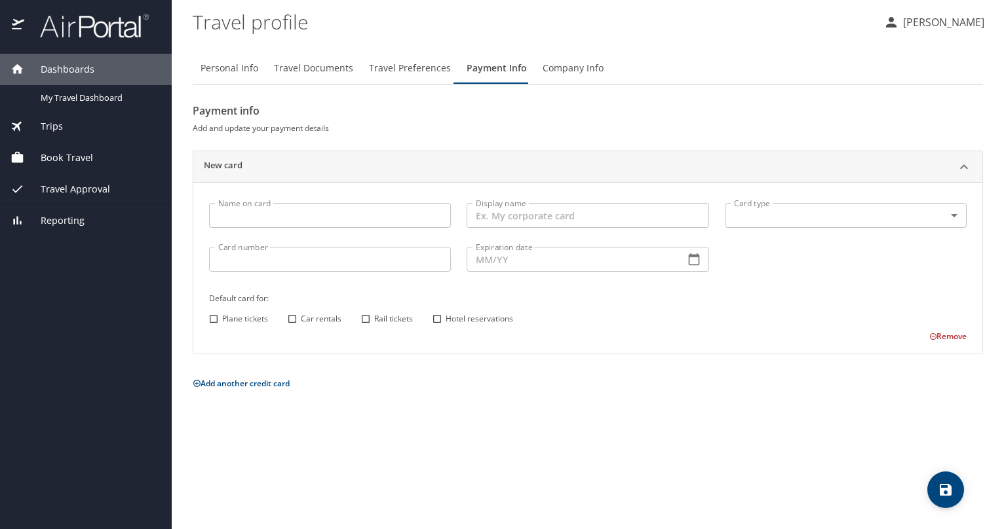
click at [547, 62] on span "Company Info" at bounding box center [572, 68] width 61 height 16
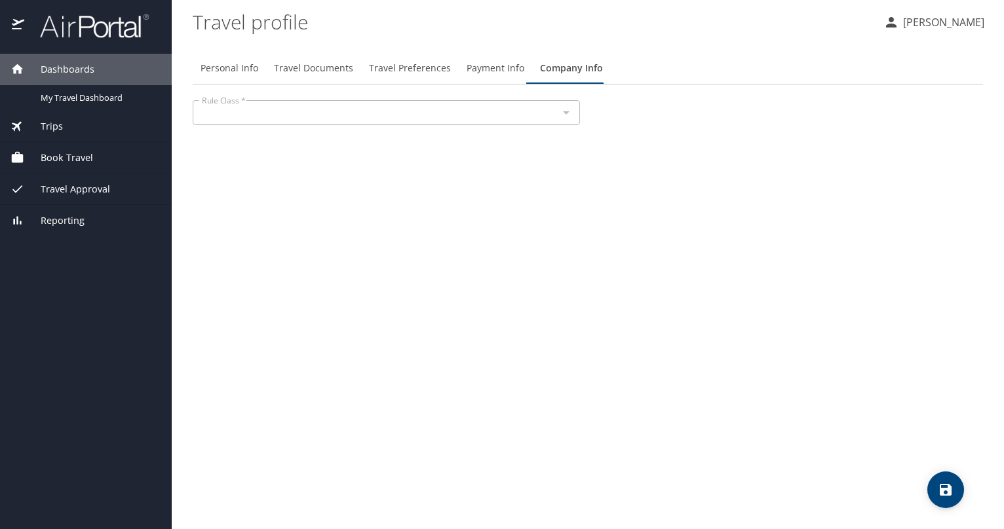
click at [561, 117] on div at bounding box center [565, 113] width 17 height 18
